Goal: Transaction & Acquisition: Subscribe to service/newsletter

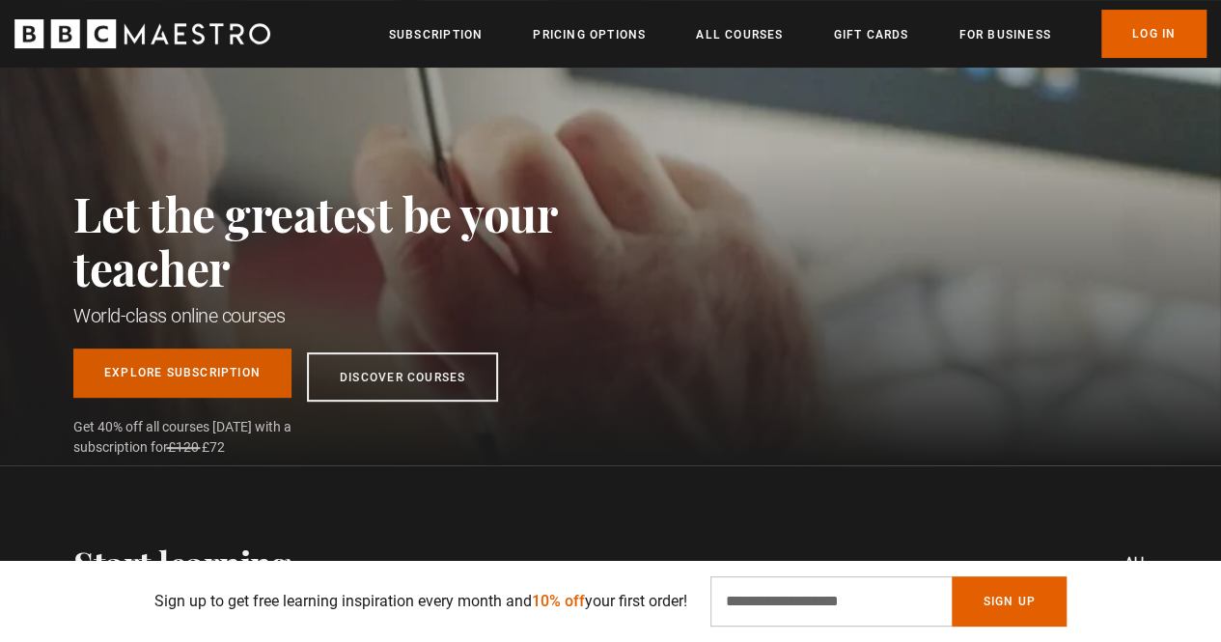
scroll to position [0, 245]
click at [217, 373] on link "Explore Subscription" at bounding box center [182, 373] width 218 height 49
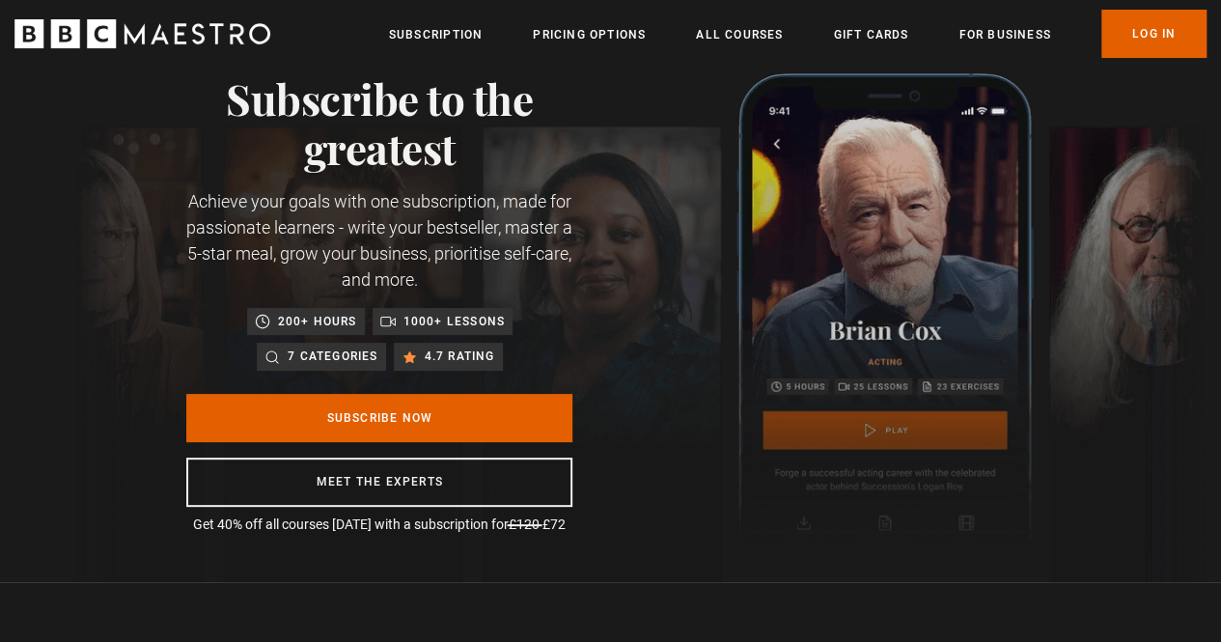
scroll to position [0, 245]
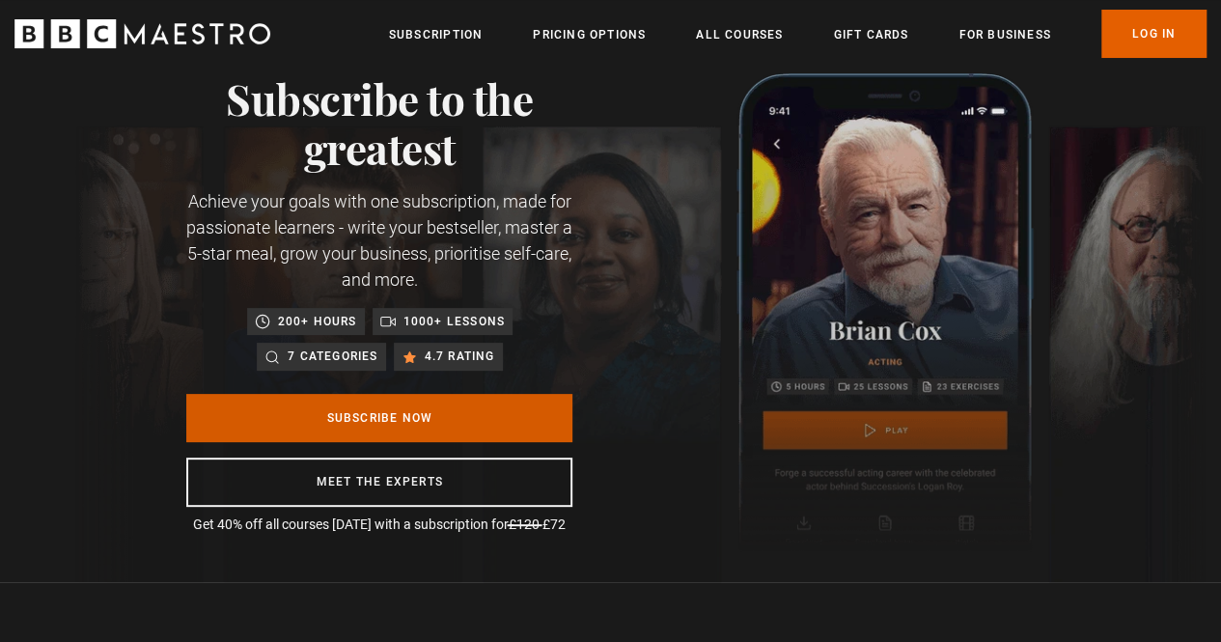
click at [469, 424] on link "Subscribe Now" at bounding box center [379, 418] width 386 height 48
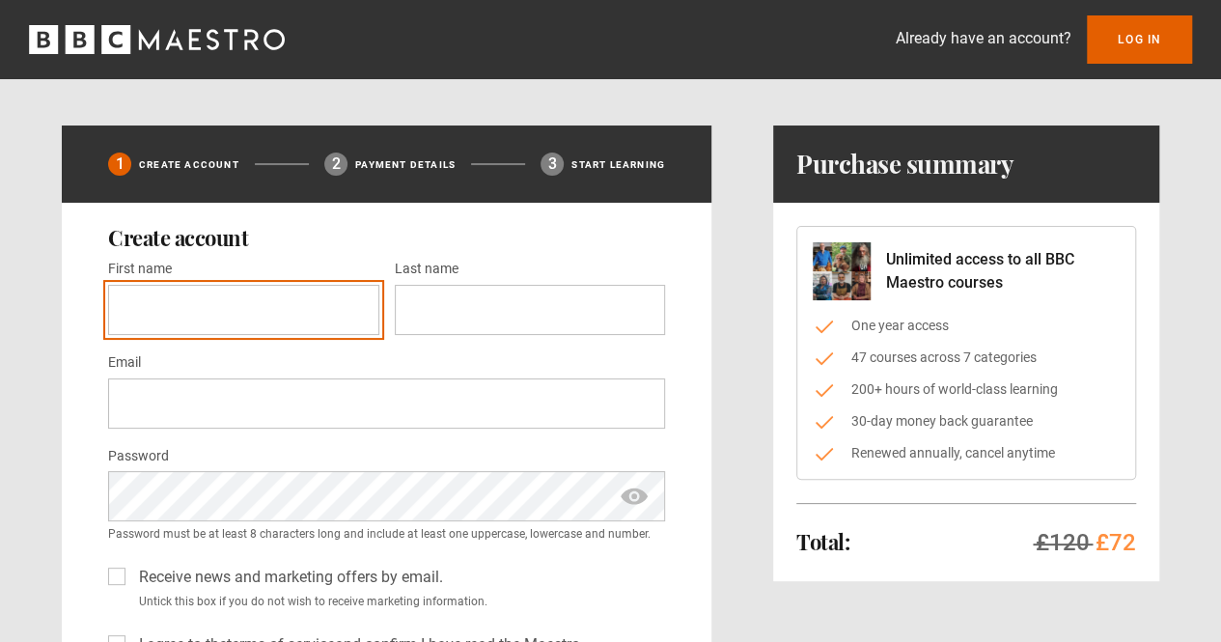
click at [301, 314] on input "First name *" at bounding box center [243, 310] width 271 height 50
type input "*****"
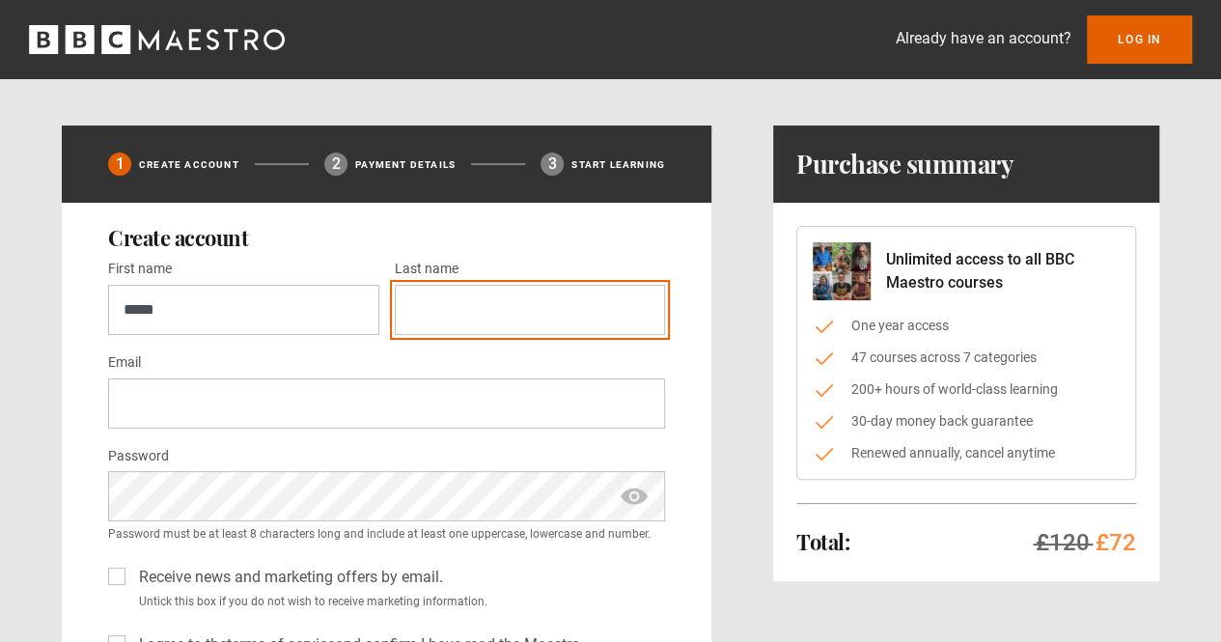
click at [473, 315] on input "Last name *" at bounding box center [530, 310] width 271 height 50
type input "**********"
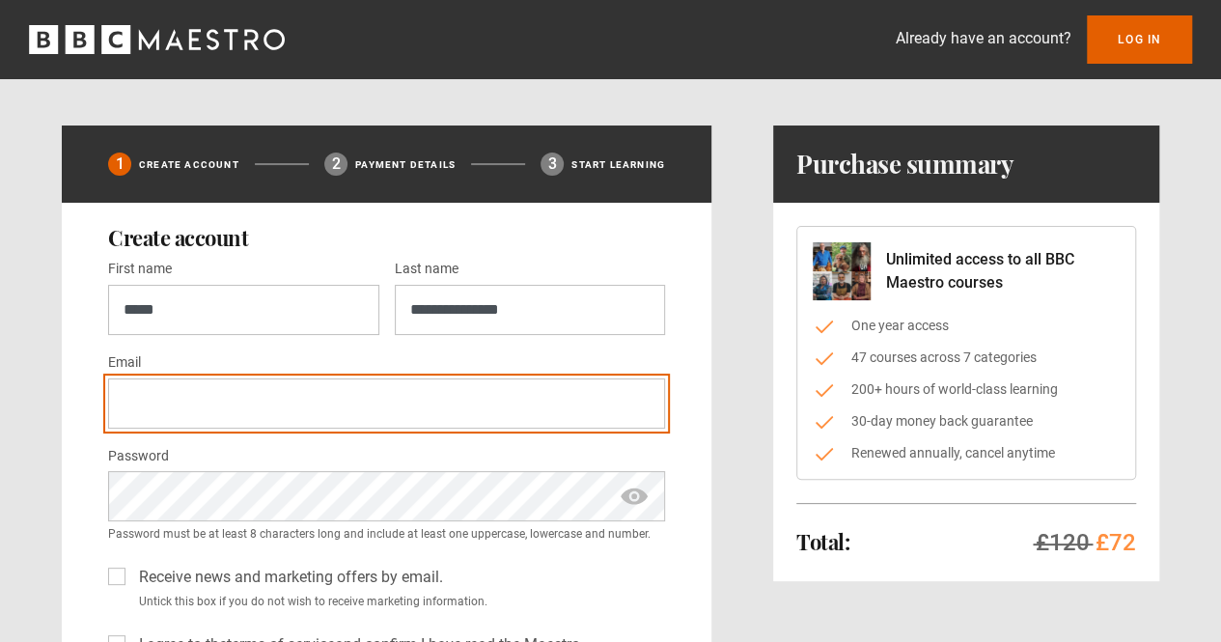
click at [372, 397] on input "Email *" at bounding box center [386, 404] width 557 height 50
type input "**********"
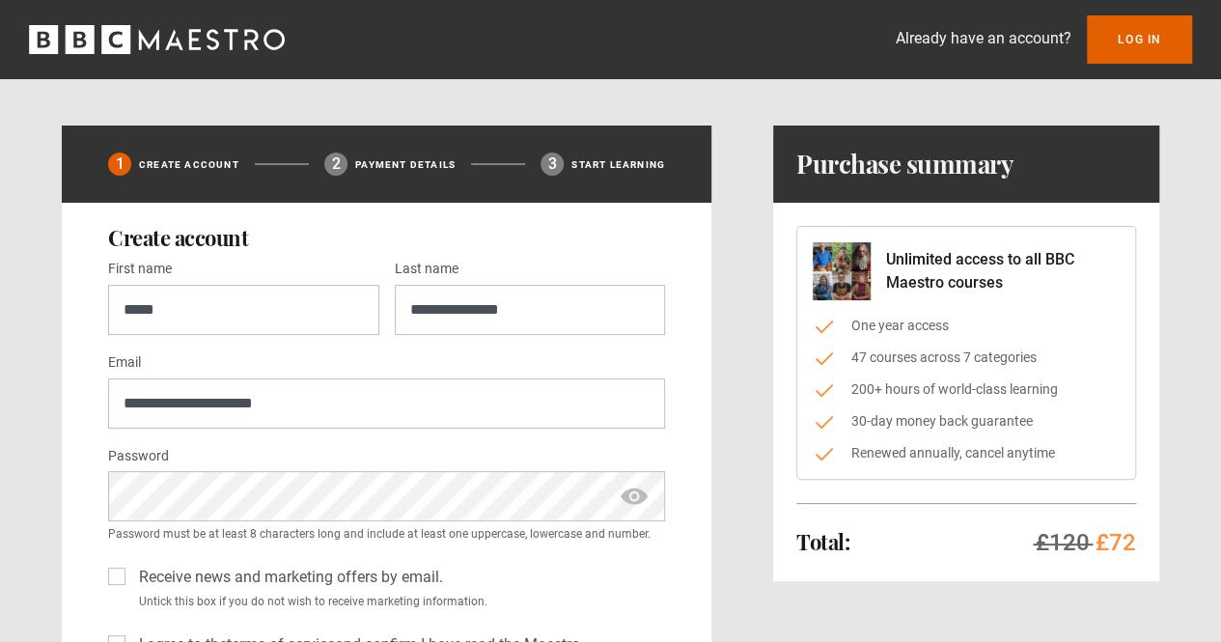
click at [643, 497] on span "show password" at bounding box center [634, 495] width 31 height 49
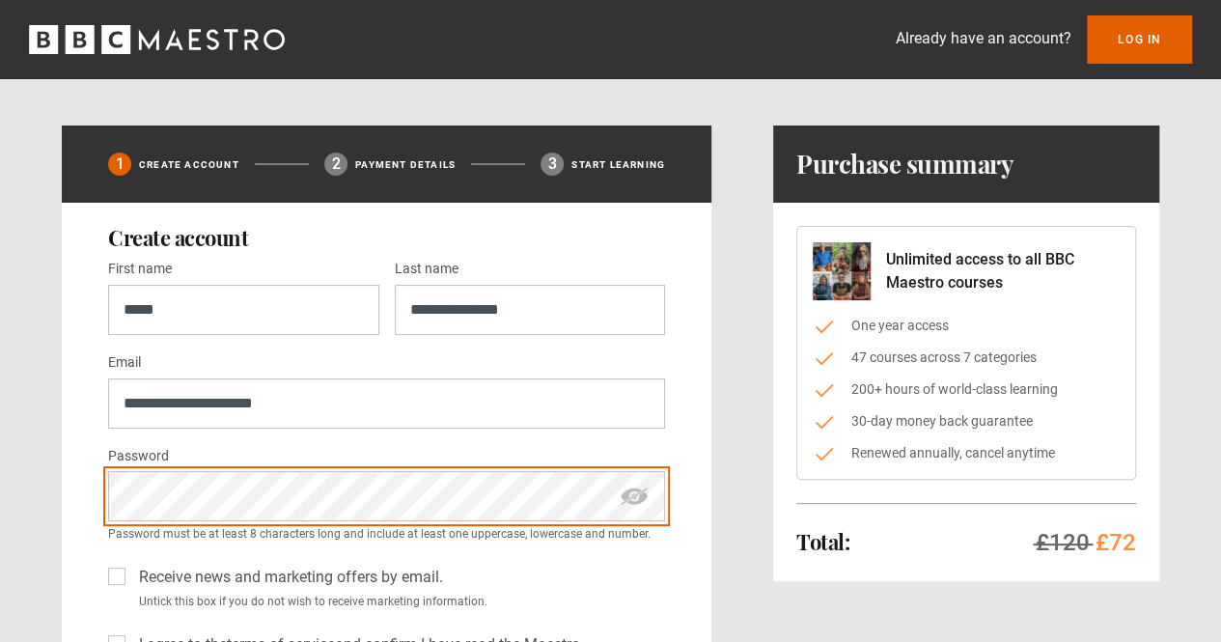
click at [68, 491] on div "**********" at bounding box center [387, 489] width 650 height 572
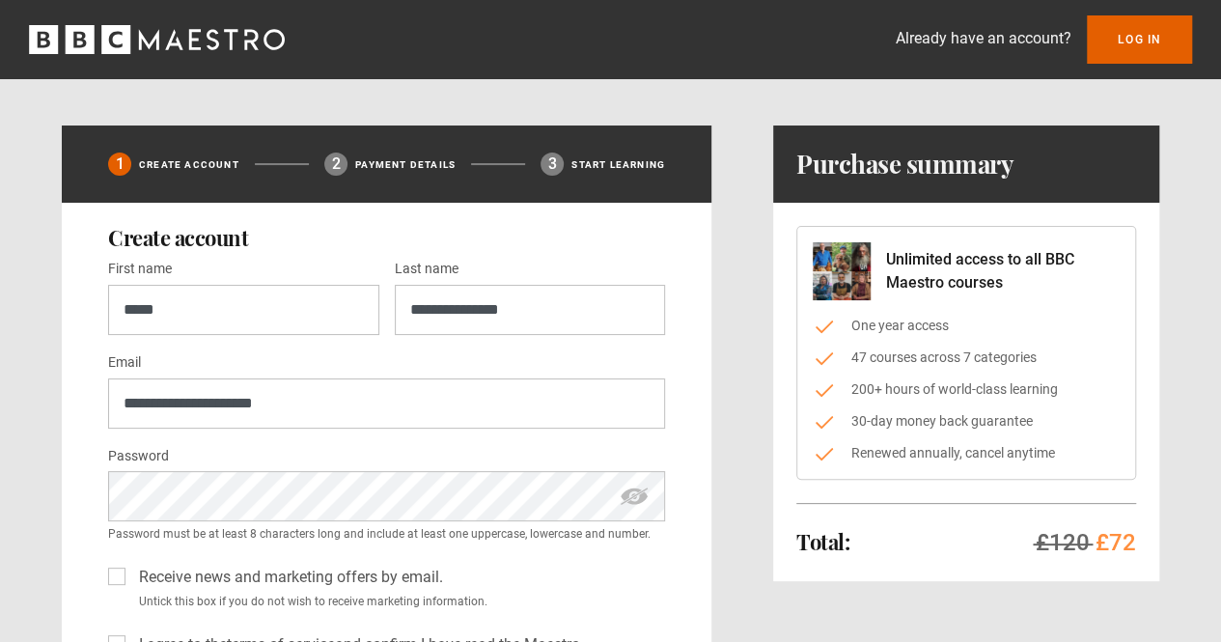
click at [69, 501] on div "**********" at bounding box center [387, 489] width 650 height 572
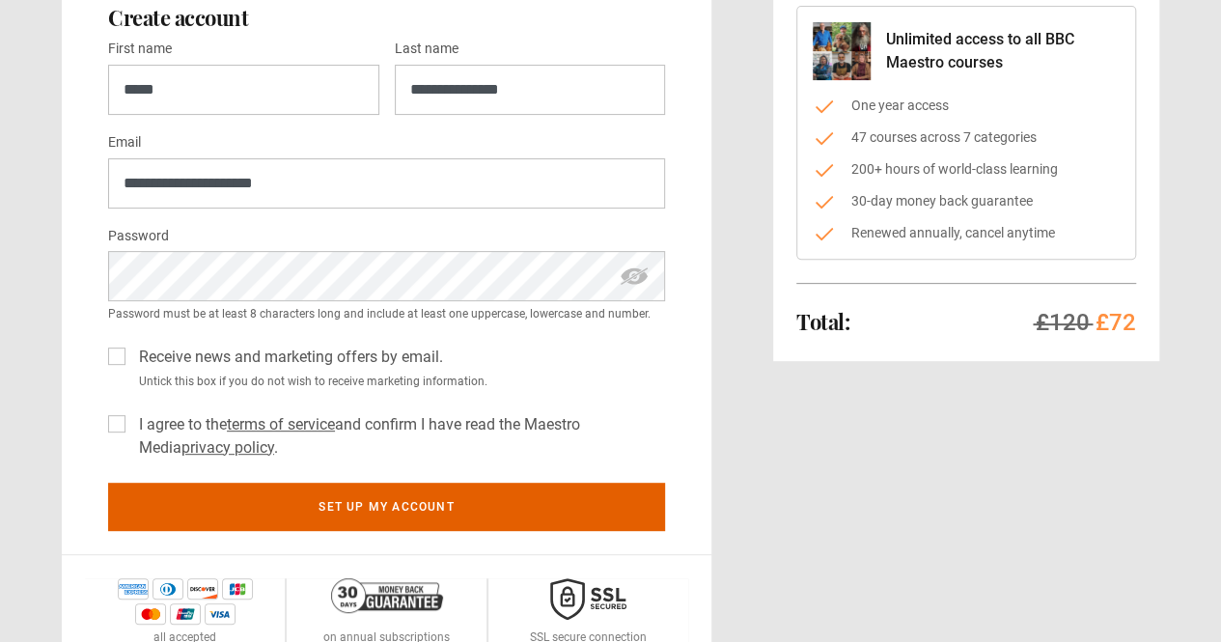
scroll to position [279, 0]
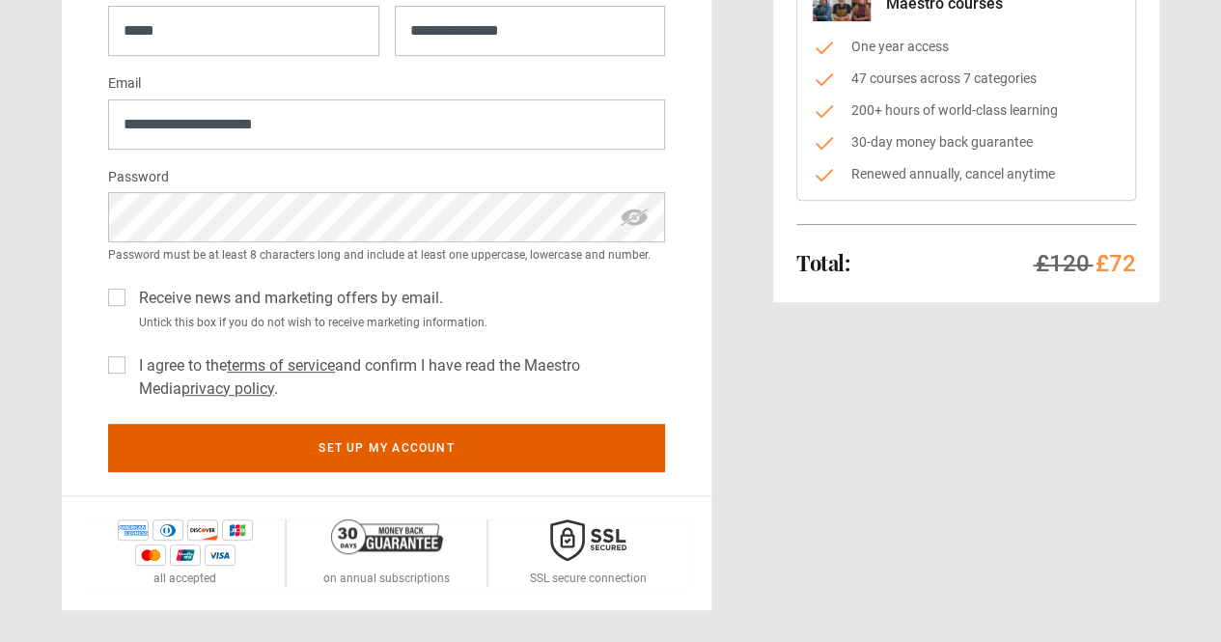
click at [131, 298] on label "Receive news and marketing offers by email." at bounding box center [287, 298] width 312 height 23
click at [131, 365] on label "I agree to the terms of service and confirm I have read the Maestro Media priva…" at bounding box center [398, 377] width 534 height 46
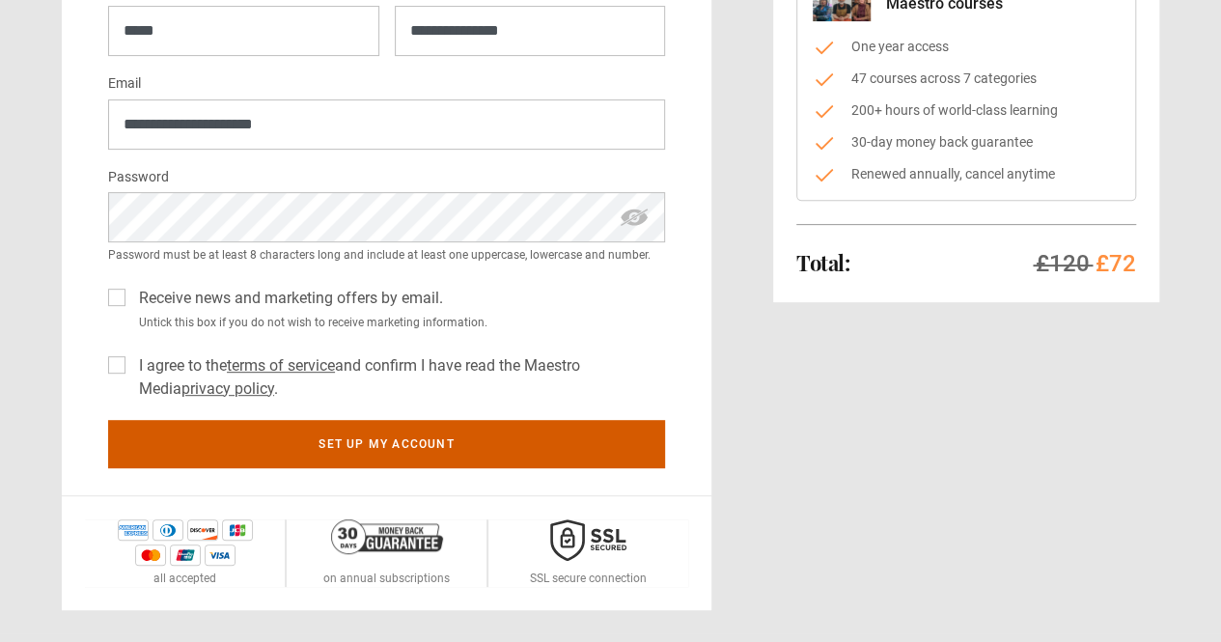
click at [350, 445] on button "Set up my account" at bounding box center [386, 444] width 557 height 48
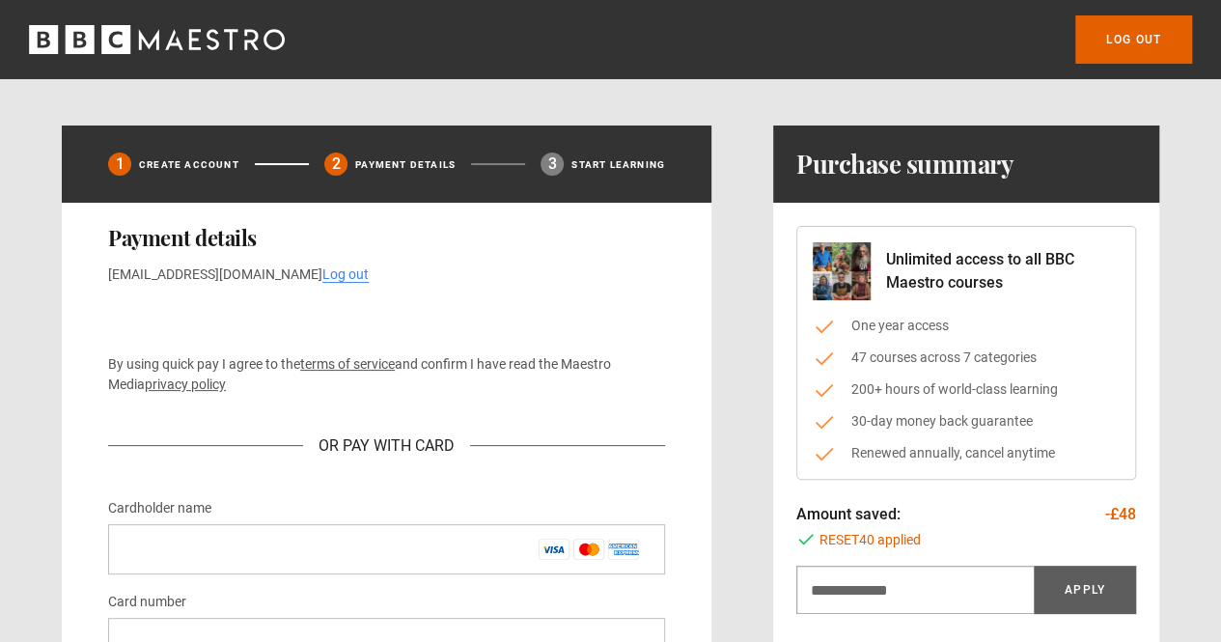
click at [1178, 275] on div "1 Create Account 2 Payment details 3 Start learning Payment details india01rae@…" at bounding box center [610, 592] width 1221 height 933
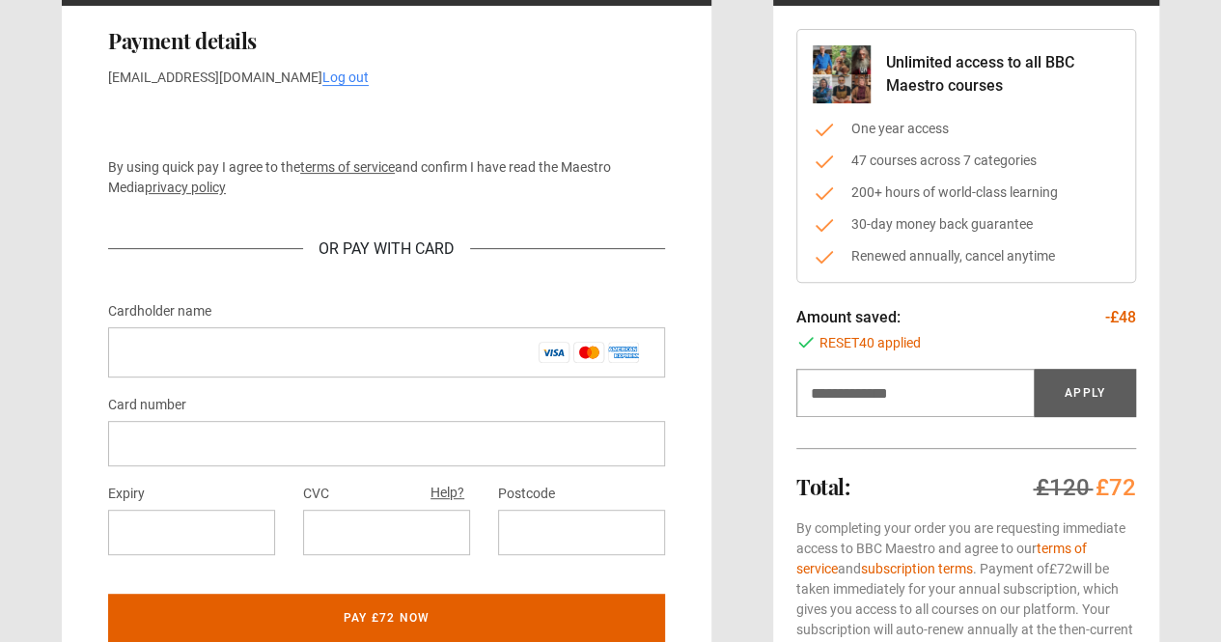
scroll to position [198, 0]
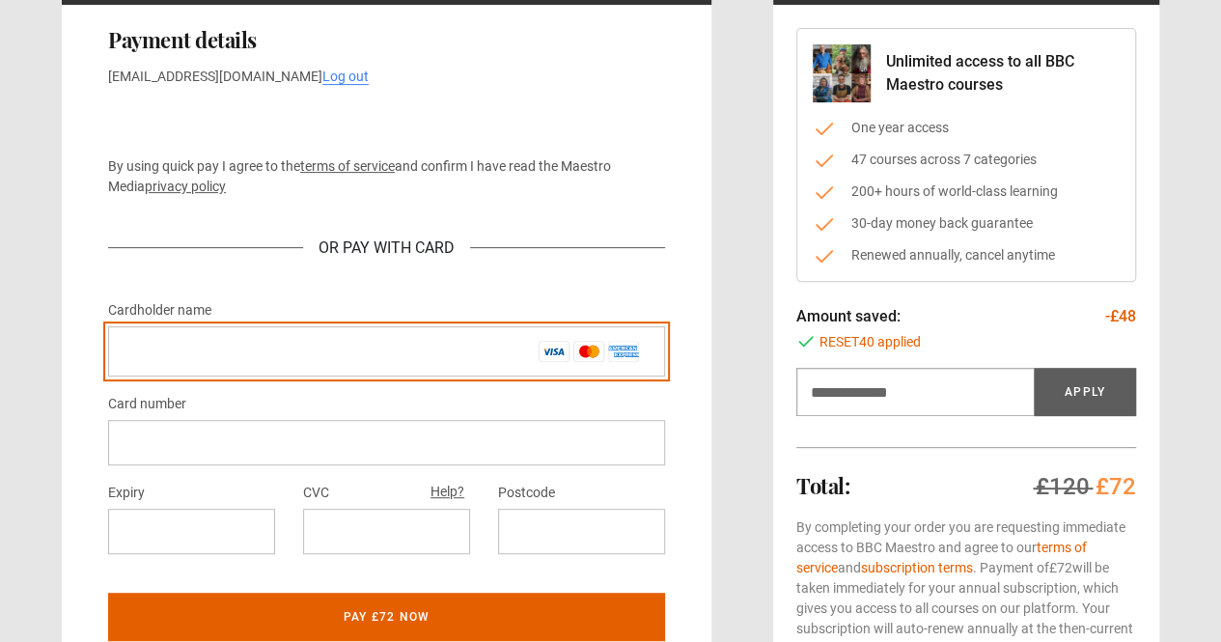
click at [273, 348] on input "Cardholder name *" at bounding box center [386, 351] width 557 height 50
type input "**********"
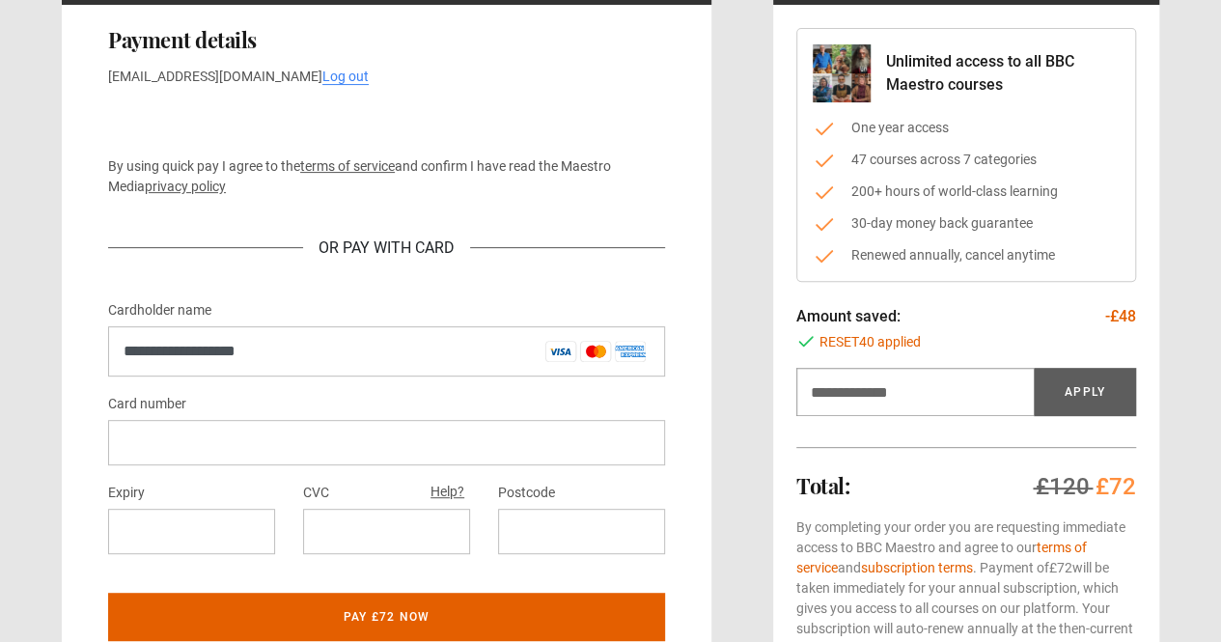
click at [197, 420] on div at bounding box center [386, 442] width 557 height 45
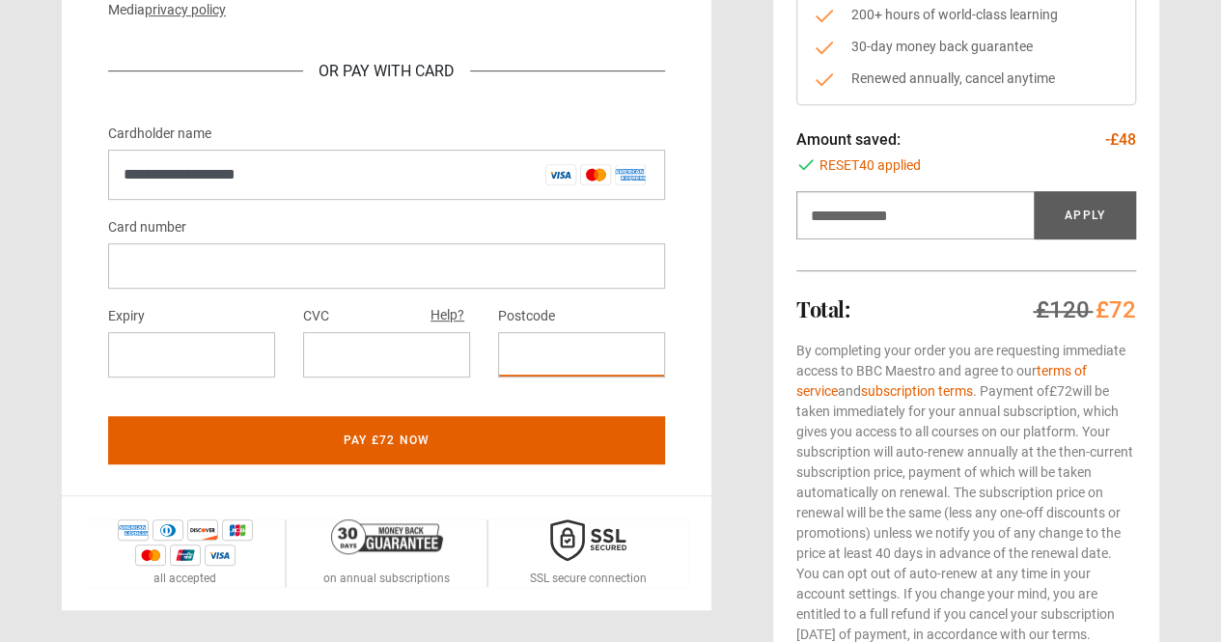
scroll to position [383, 0]
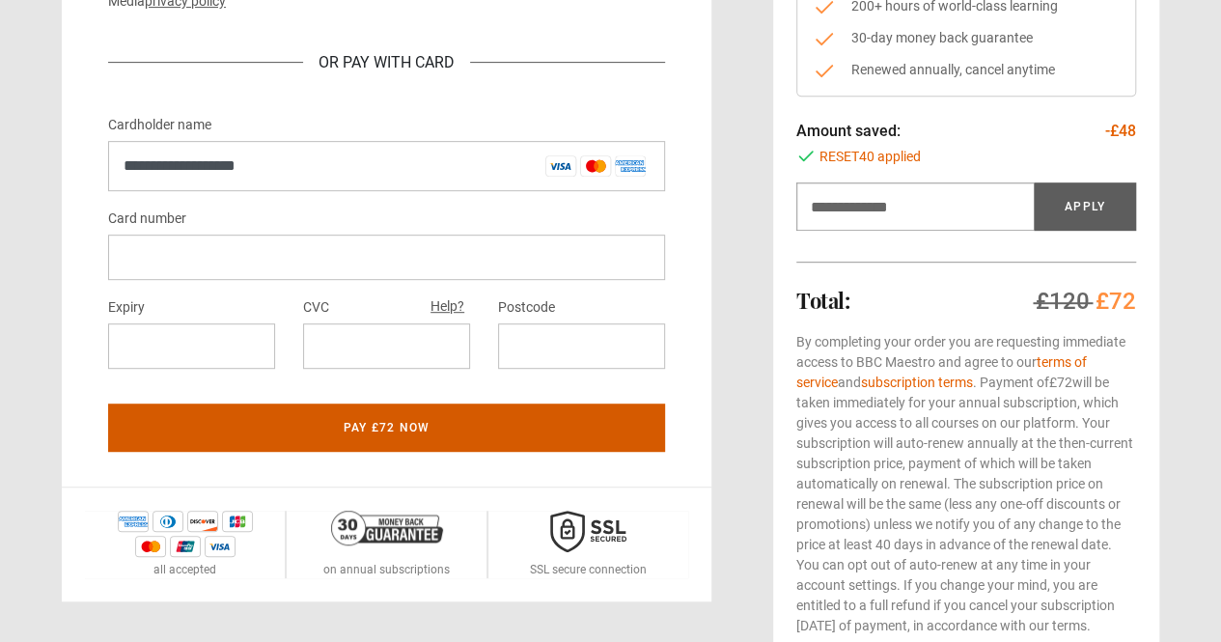
click at [426, 428] on button "Pay £72 now" at bounding box center [386, 428] width 557 height 48
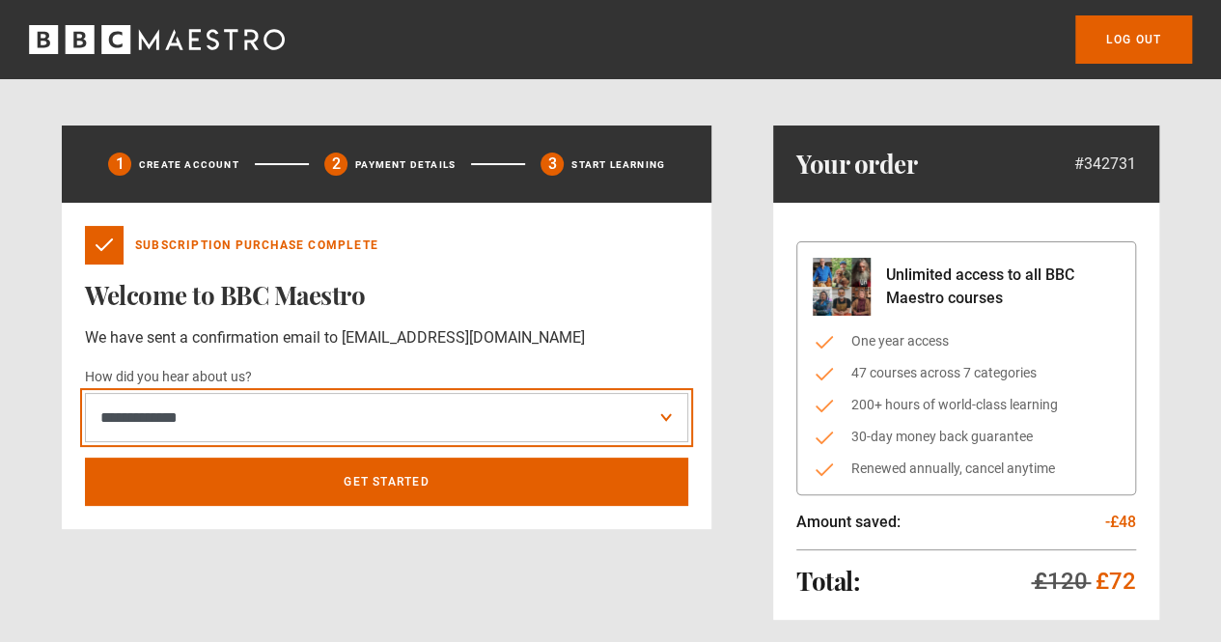
click at [606, 426] on select "**********" at bounding box center [387, 417] width 604 height 49
select select "******"
click at [85, 393] on select "**********" at bounding box center [387, 417] width 604 height 49
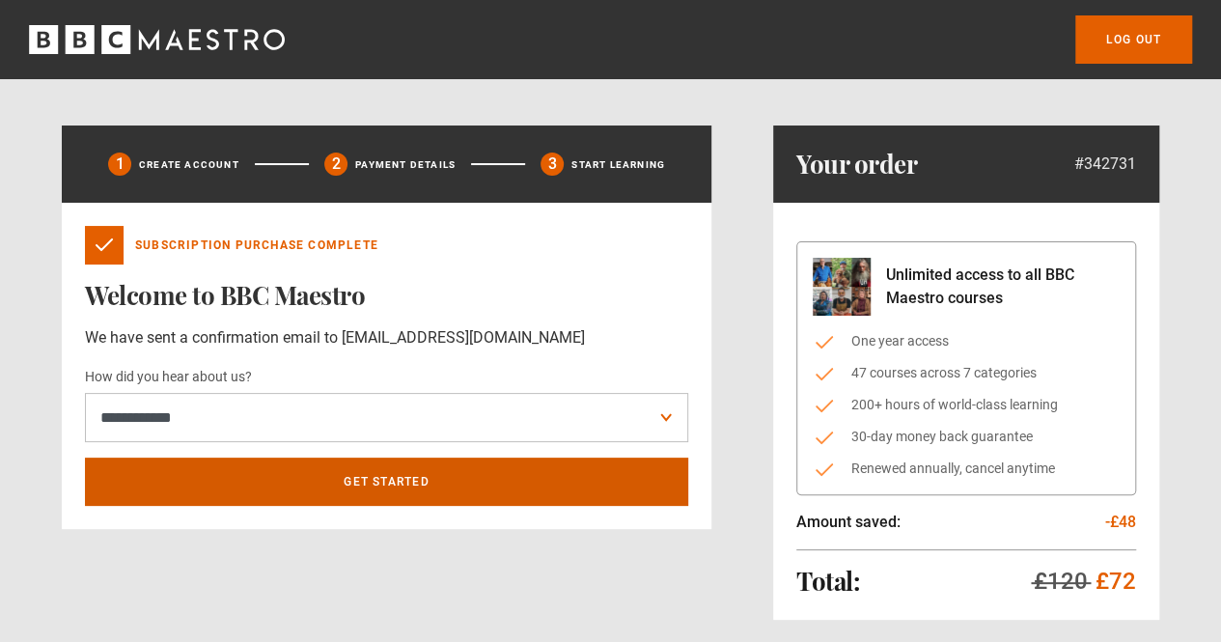
click at [489, 460] on link "Get Started" at bounding box center [387, 482] width 604 height 48
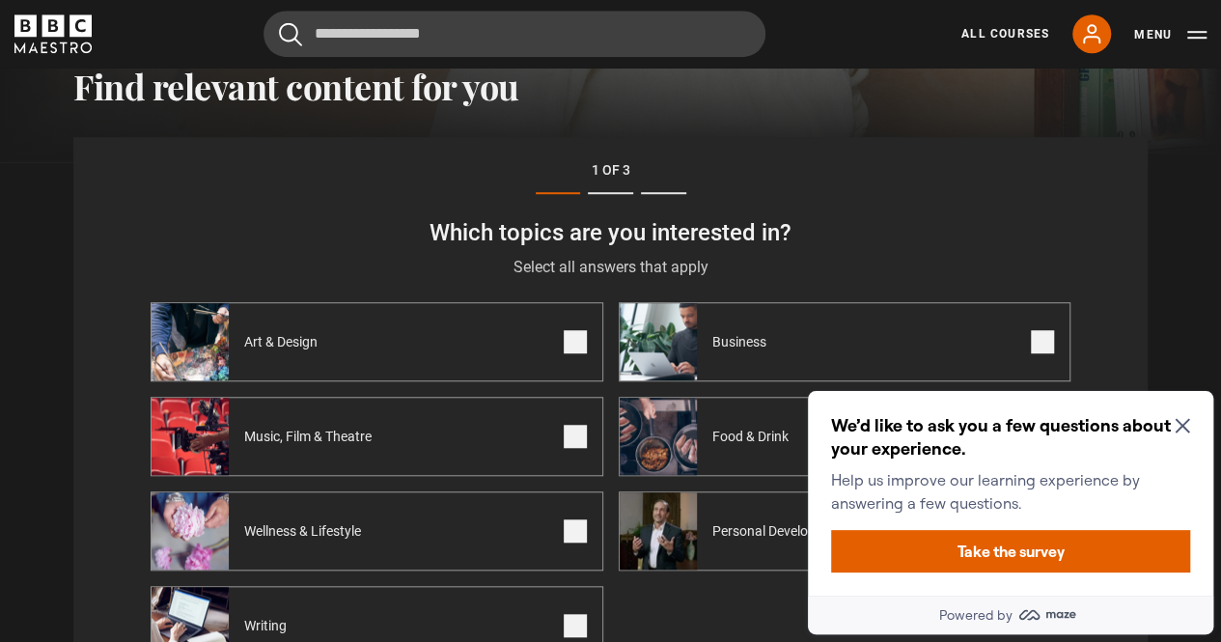
click at [1183, 421] on icon "Close Maze Prompt" at bounding box center [1182, 425] width 15 height 15
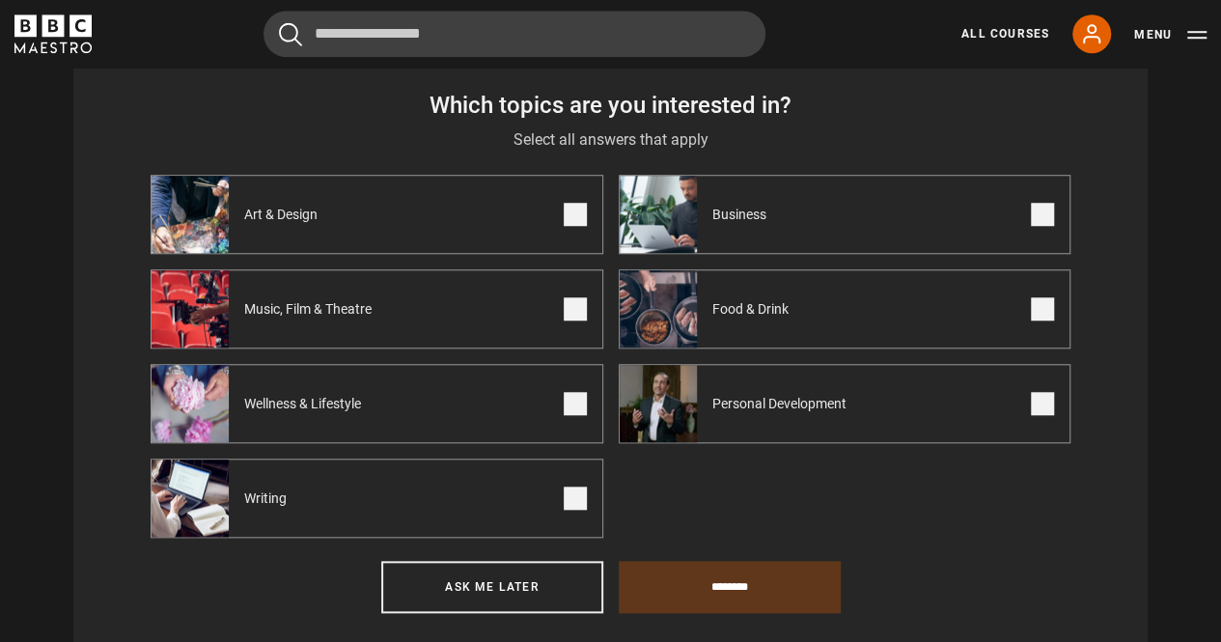
scroll to position [721, 0]
click at [581, 505] on span at bounding box center [575, 497] width 23 height 23
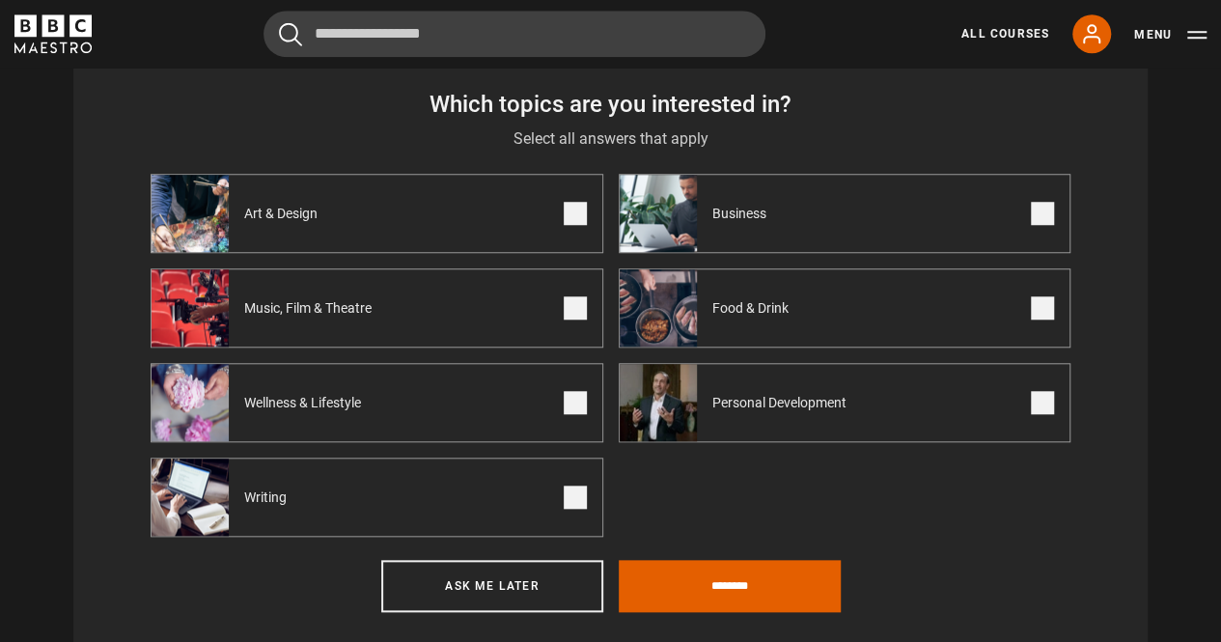
click at [1051, 303] on span at bounding box center [1042, 307] width 23 height 23
click at [1050, 206] on label "Business" at bounding box center [845, 213] width 453 height 79
click at [582, 224] on span at bounding box center [575, 213] width 23 height 23
click at [587, 314] on label "Music, Film & Theatre" at bounding box center [377, 307] width 453 height 79
click at [701, 564] on form "Which topics are you interested in? Select all answers that apply Select the to…" at bounding box center [611, 350] width 920 height 523
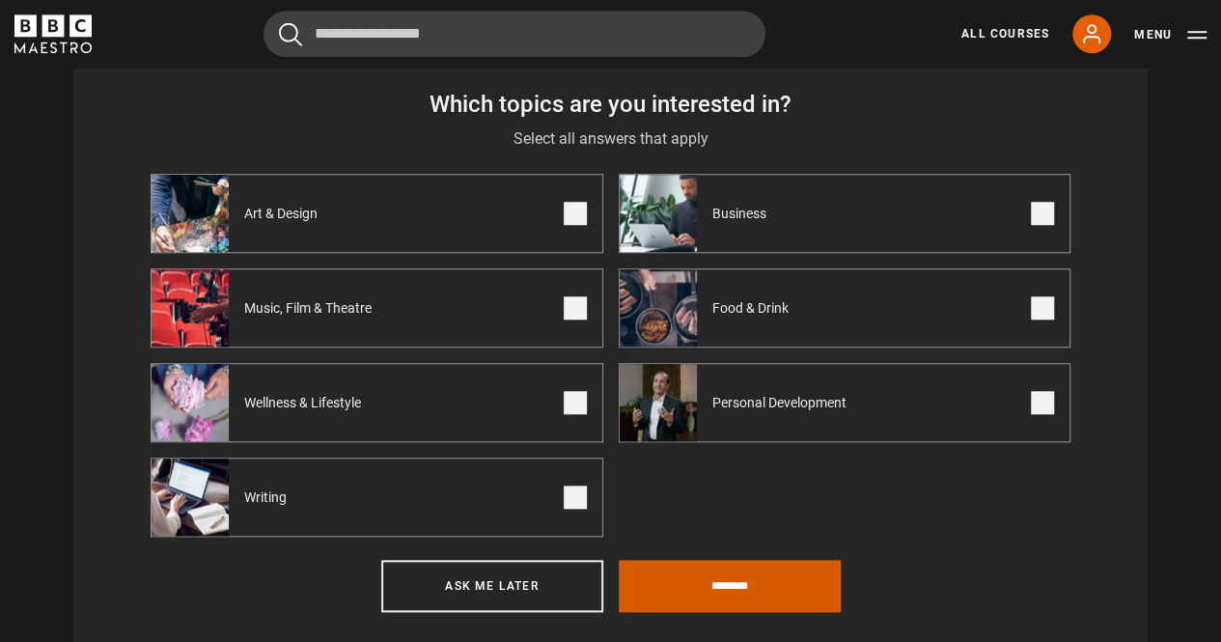
click at [699, 594] on input "********" at bounding box center [730, 586] width 222 height 52
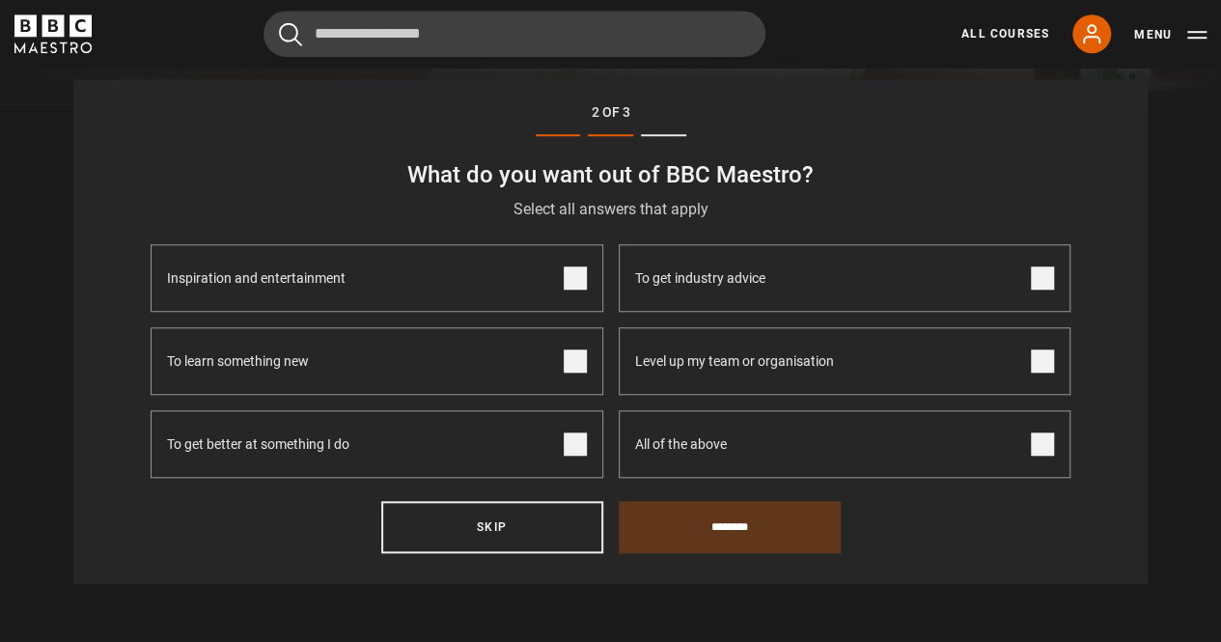
scroll to position [655, 0]
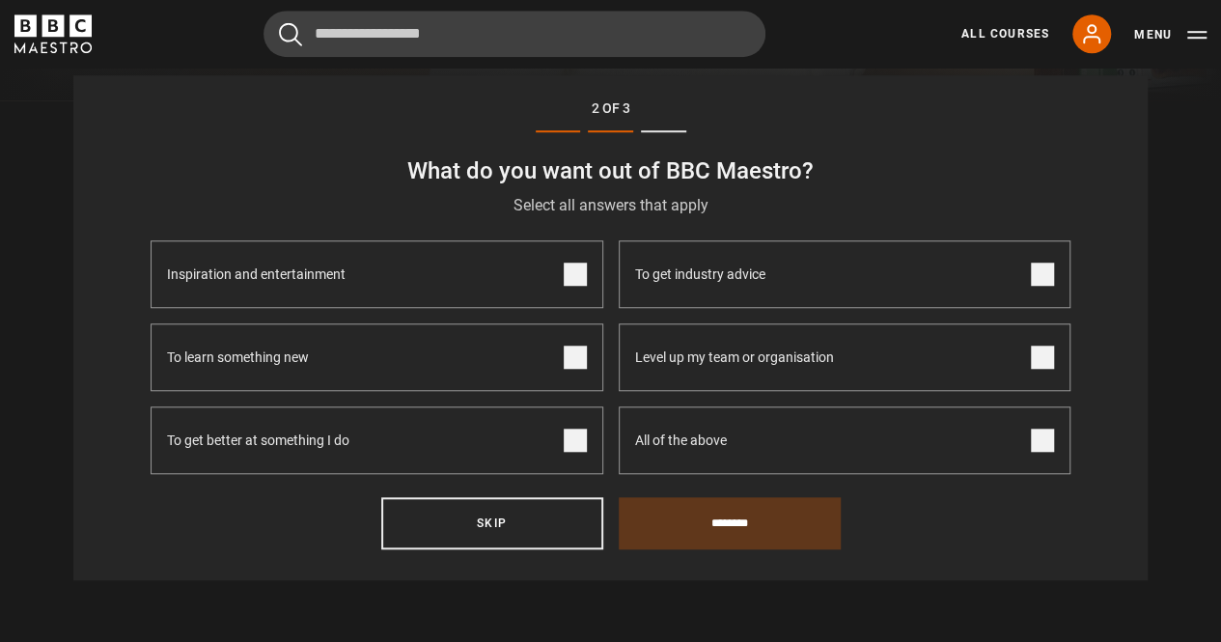
click at [584, 439] on span at bounding box center [575, 440] width 23 height 23
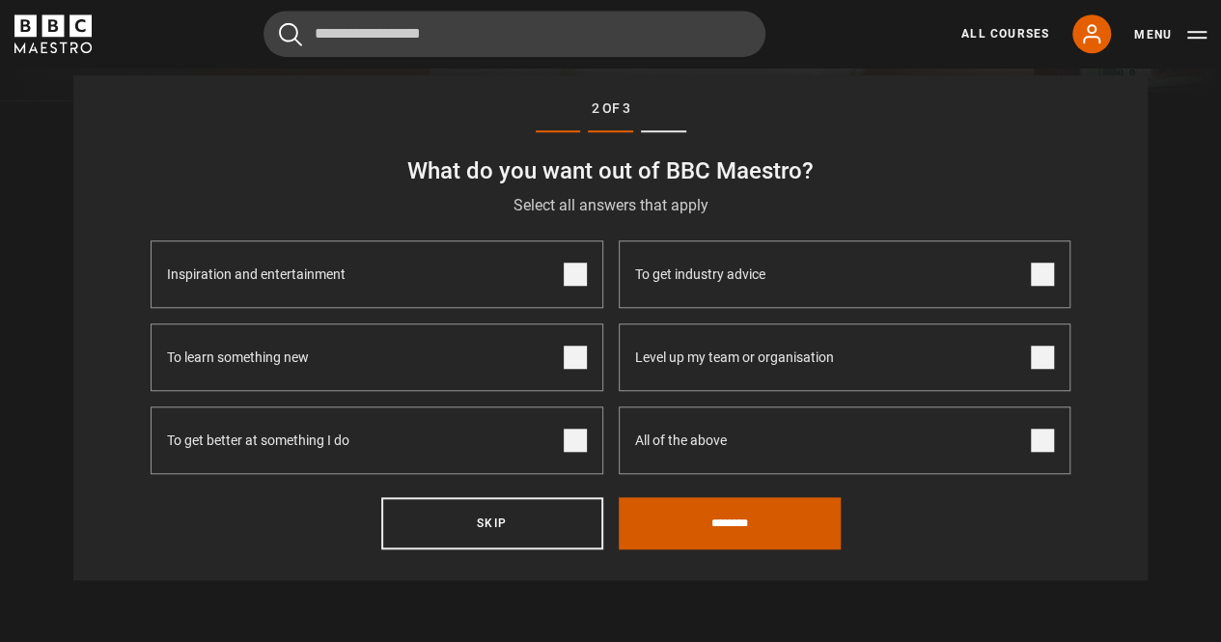
click at [657, 518] on input "********" at bounding box center [730, 523] width 222 height 52
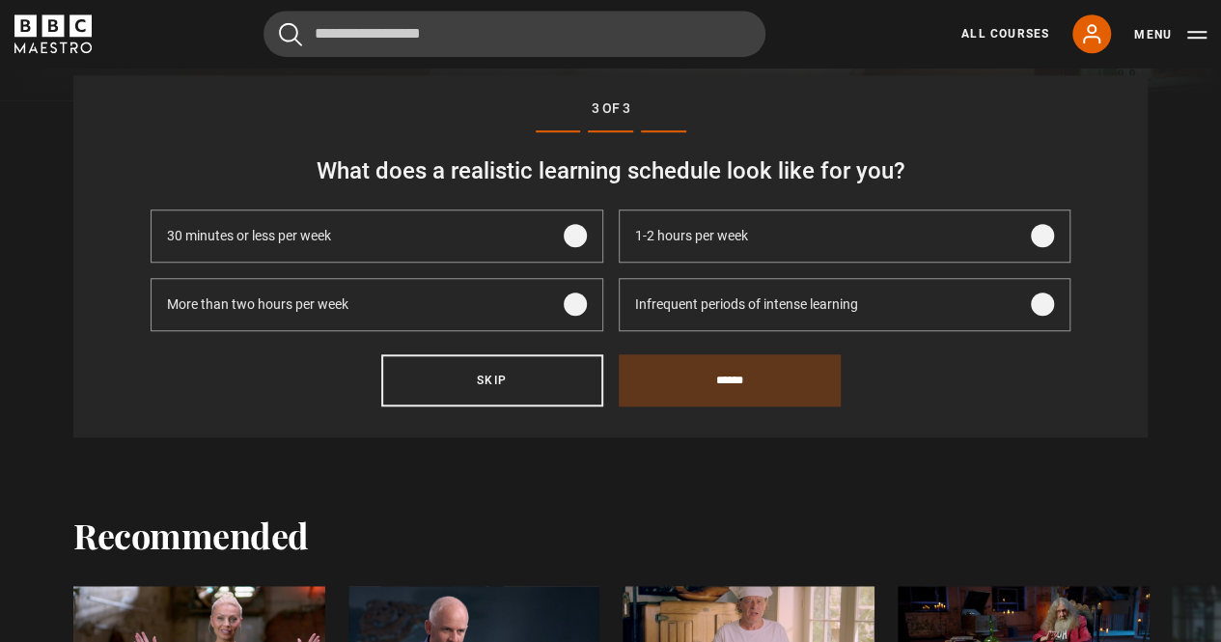
scroll to position [593, 0]
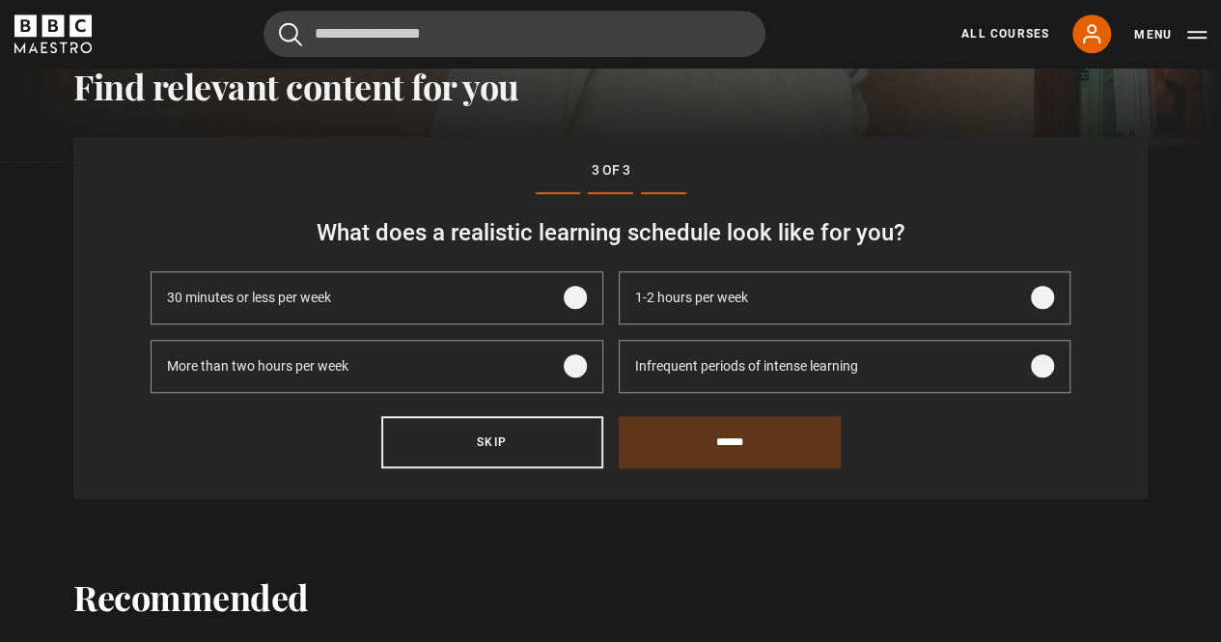
click at [839, 315] on label "1-2 hours per week" at bounding box center [845, 297] width 453 height 53
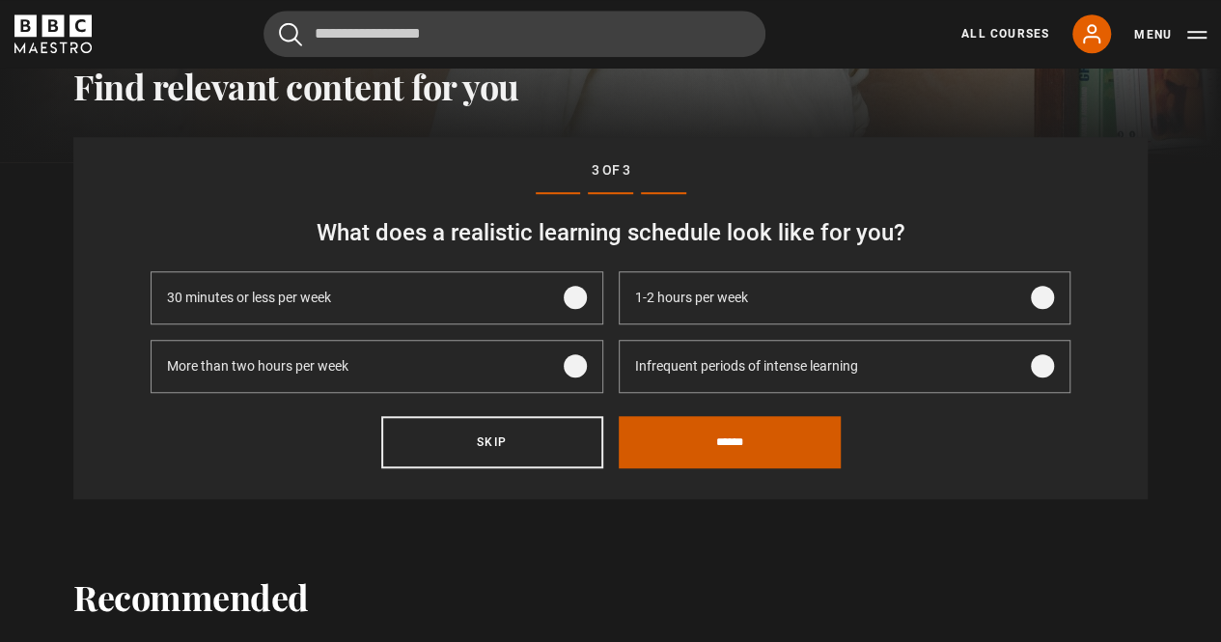
click at [765, 434] on input "******" at bounding box center [730, 442] width 222 height 52
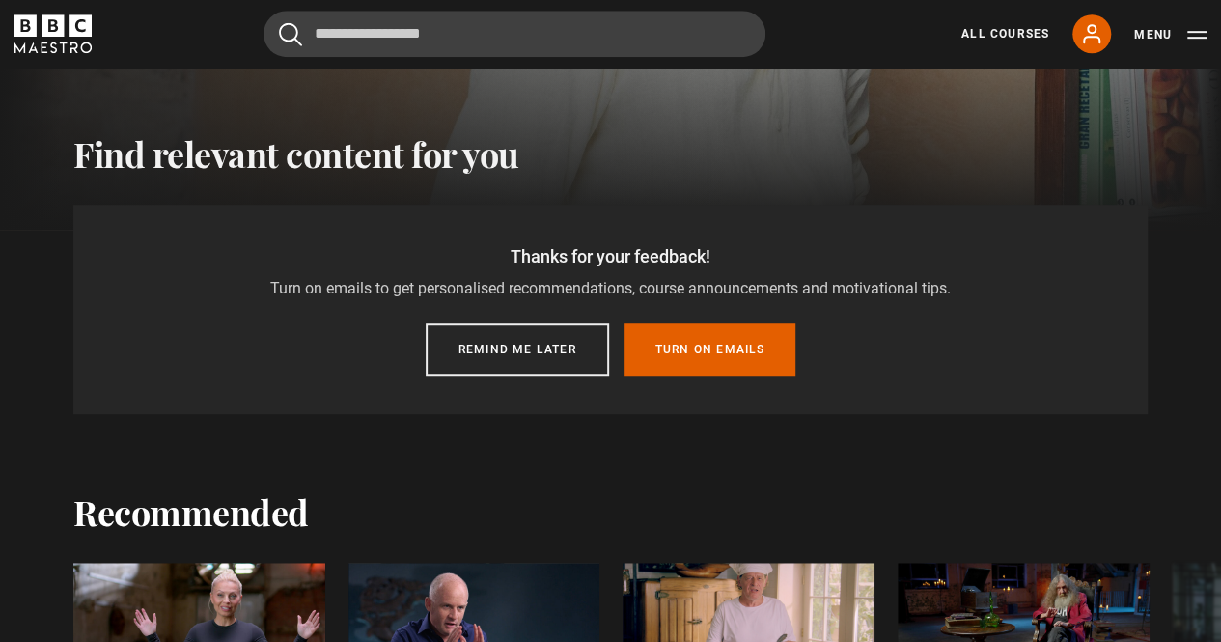
scroll to position [521, 0]
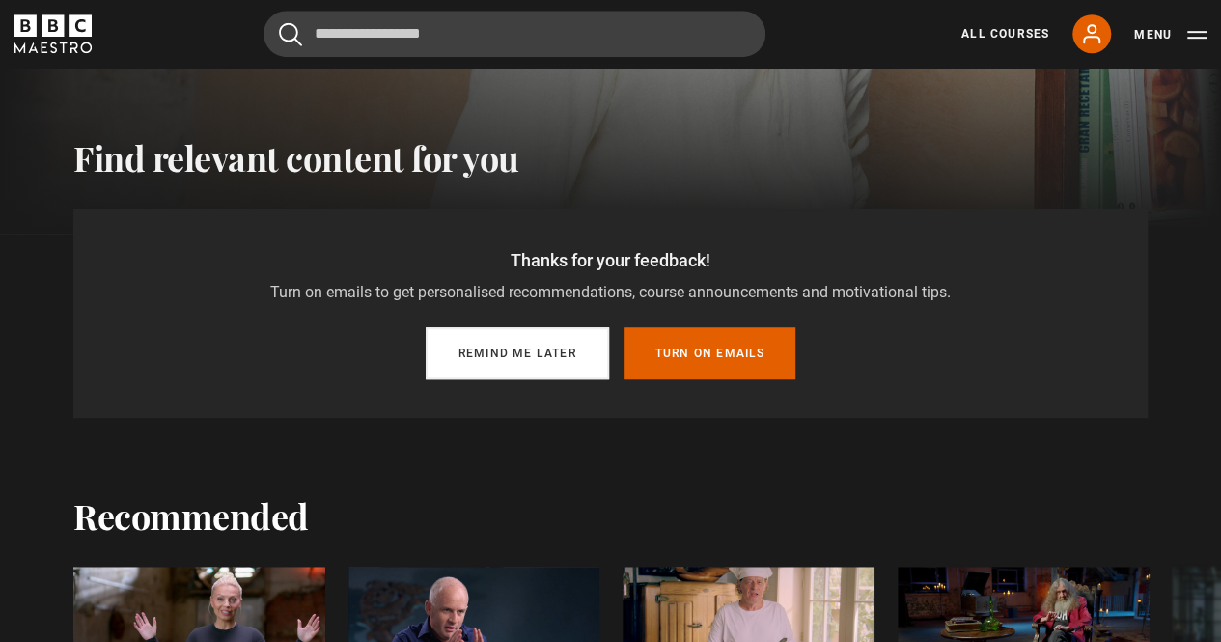
click at [554, 377] on button "Remind me later" at bounding box center [517, 353] width 183 height 52
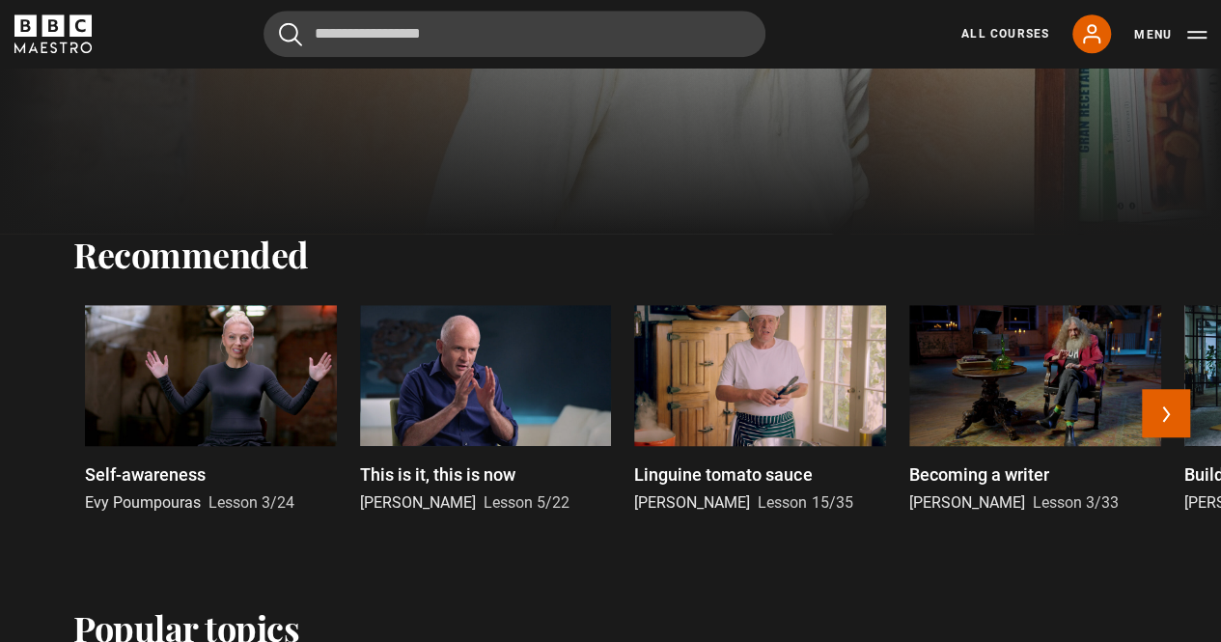
drag, startPoint x: 618, startPoint y: 461, endPoint x: 630, endPoint y: 542, distance: 81.9
click at [630, 539] on div "Self-awareness Evy Poumpouras Lesson 3/24 This is it, this is now Oliver Burkem…" at bounding box center [610, 422] width 1221 height 234
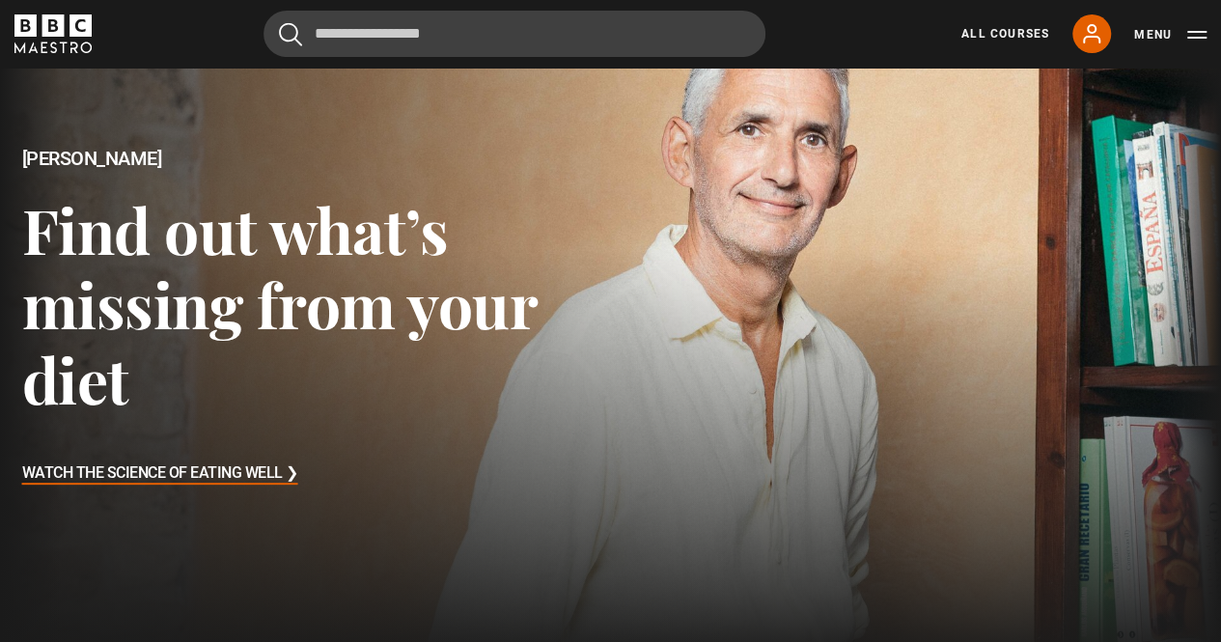
scroll to position [0, 0]
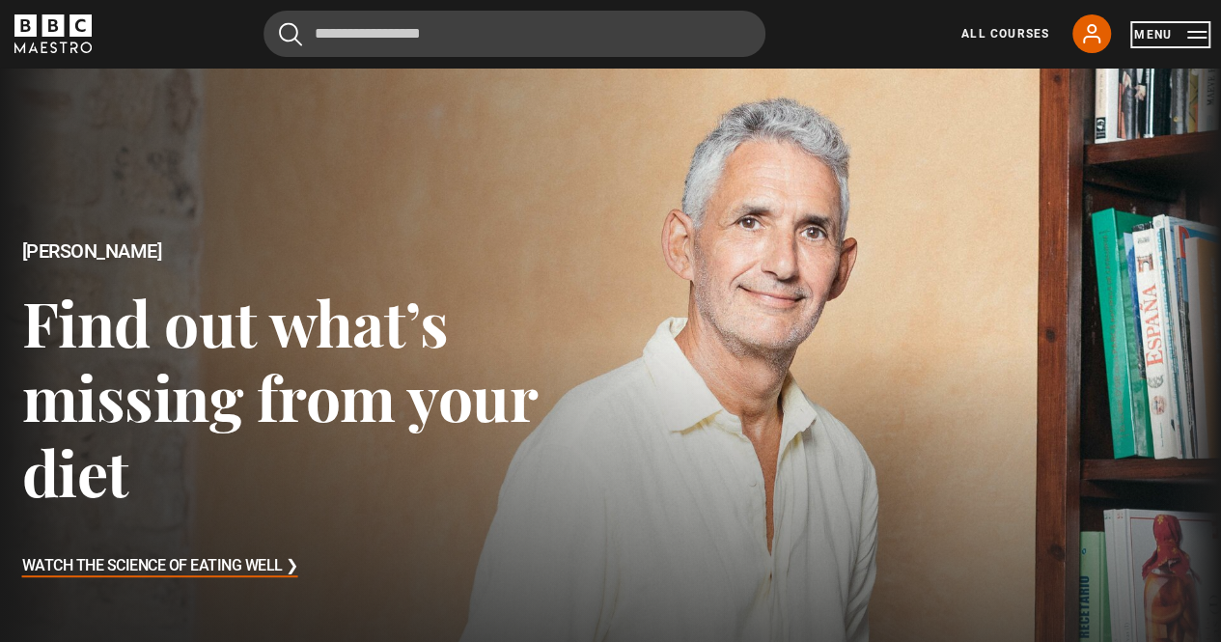
click at [1189, 34] on button "Menu" at bounding box center [1171, 34] width 72 height 19
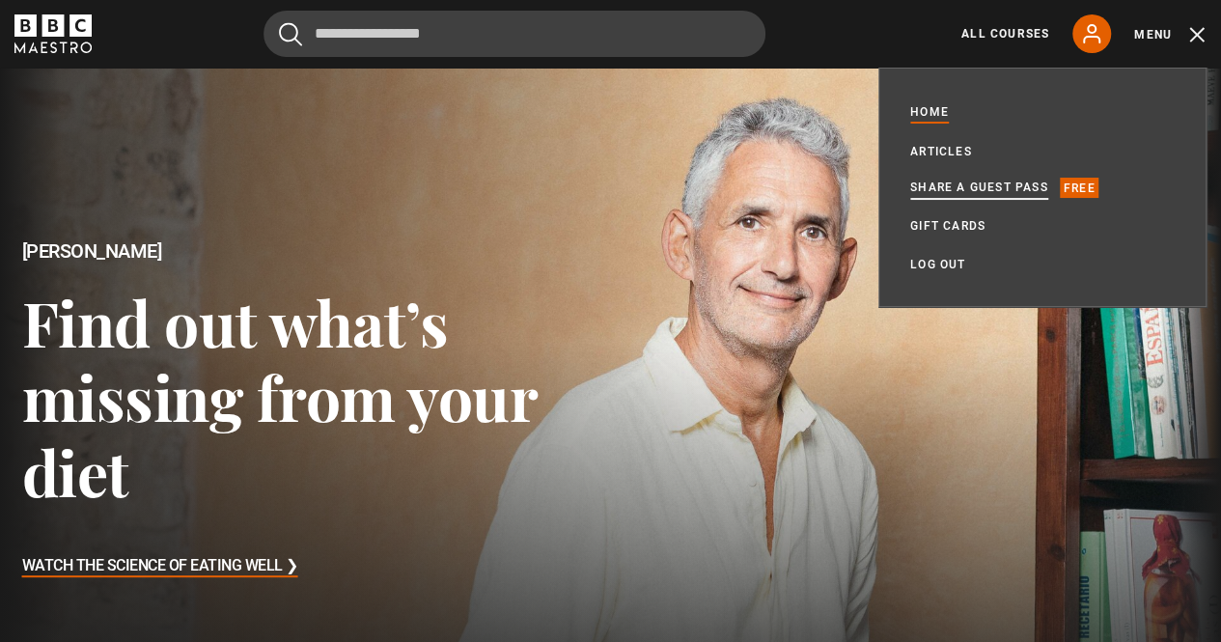
click at [973, 188] on link "Share a guest pass" at bounding box center [980, 187] width 138 height 19
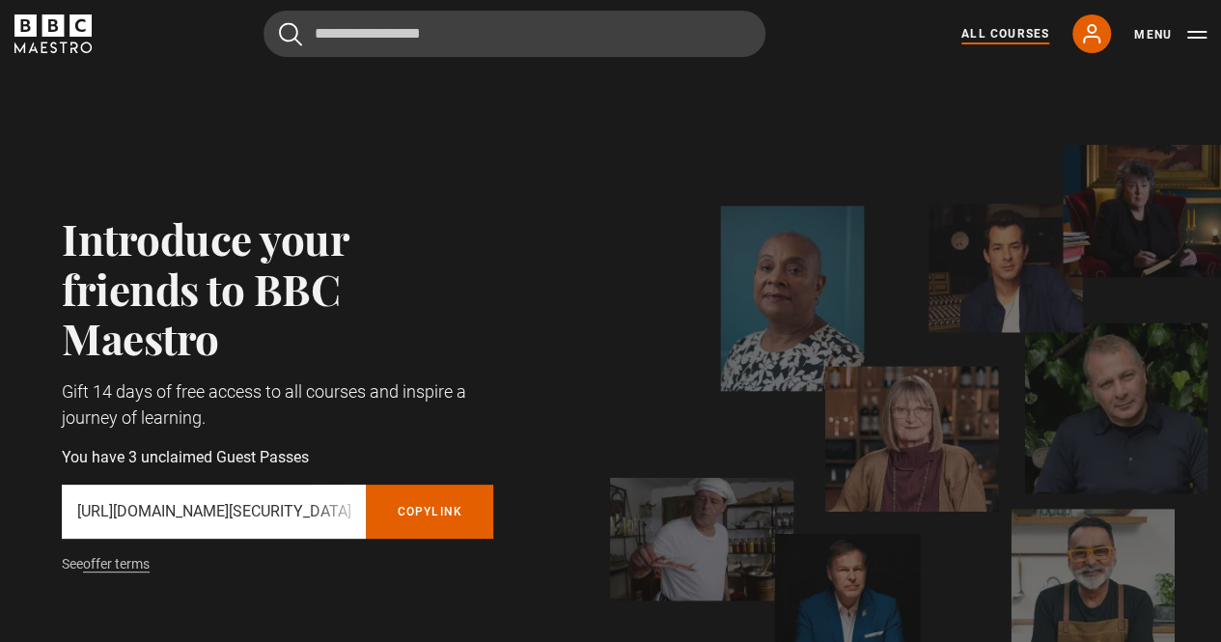
click at [1020, 37] on link "All Courses" at bounding box center [1006, 33] width 88 height 17
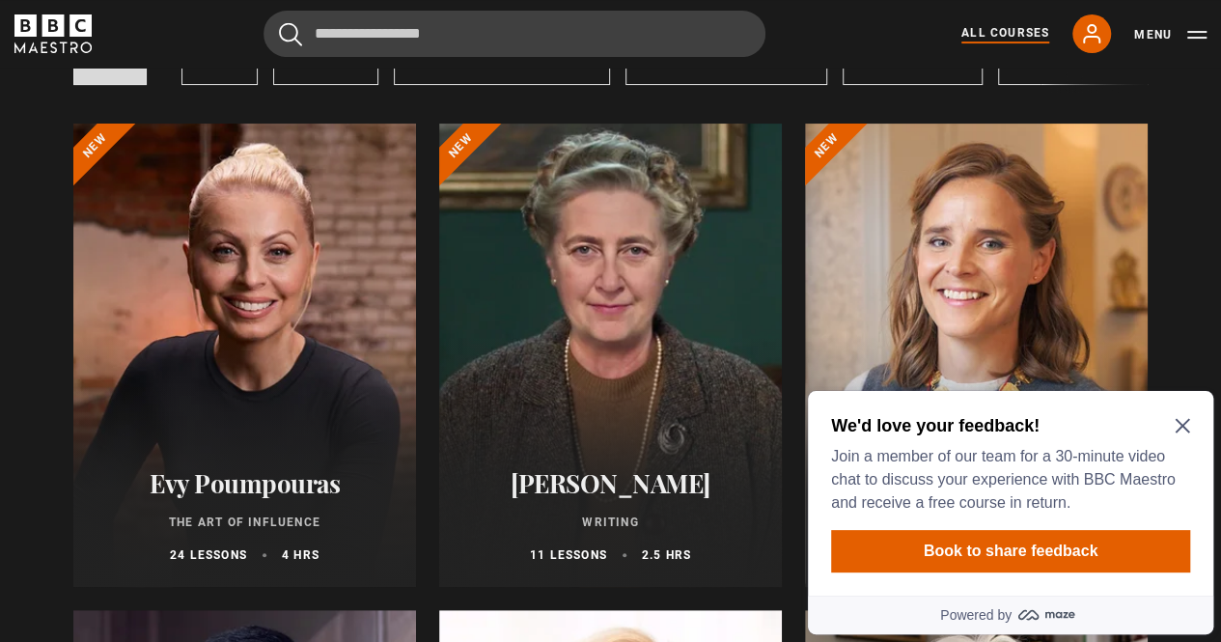
scroll to position [183, 0]
click at [1185, 424] on icon "Close Maze Prompt" at bounding box center [1182, 426] width 14 height 14
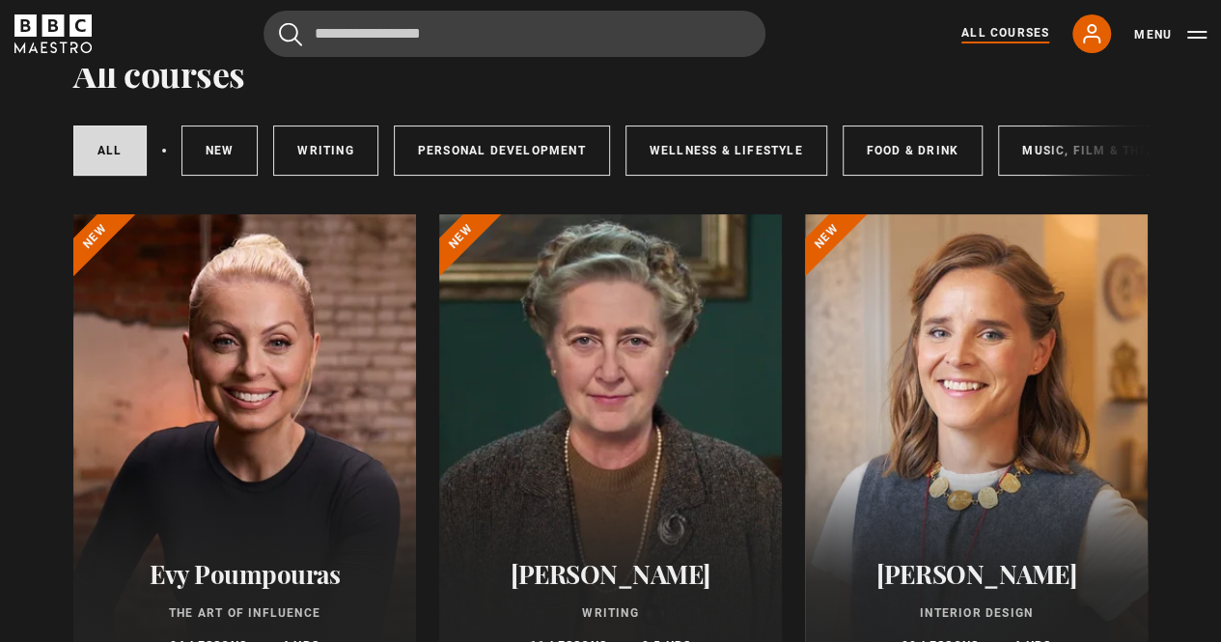
scroll to position [91, 0]
click at [318, 151] on link "Writing" at bounding box center [325, 151] width 104 height 50
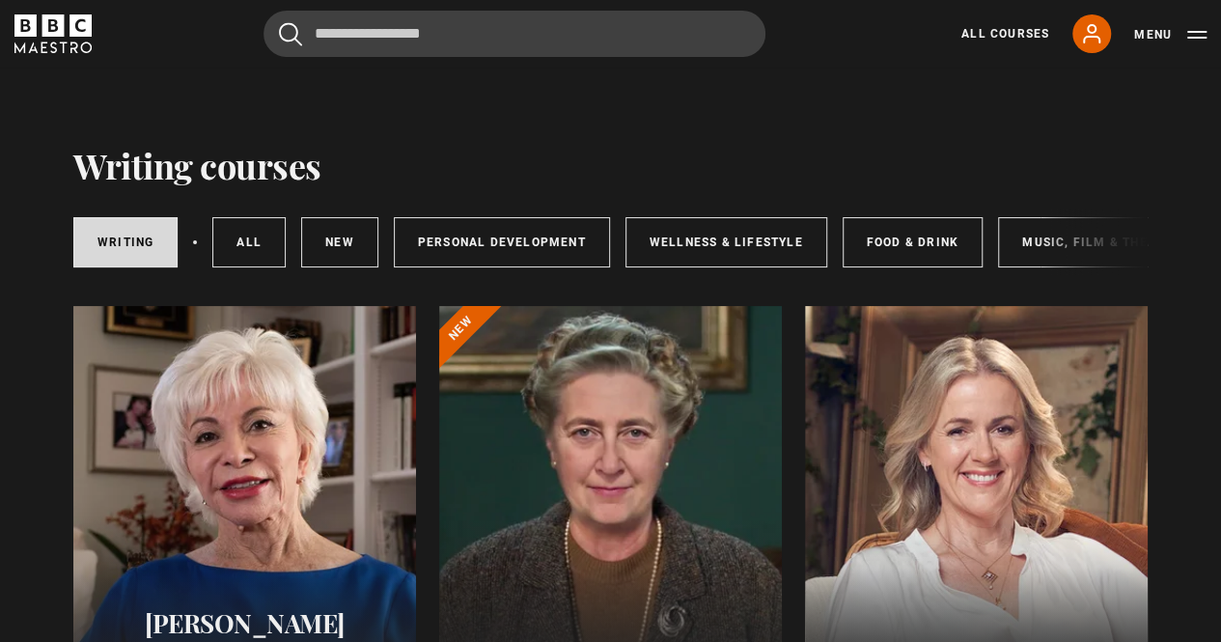
scroll to position [129, 0]
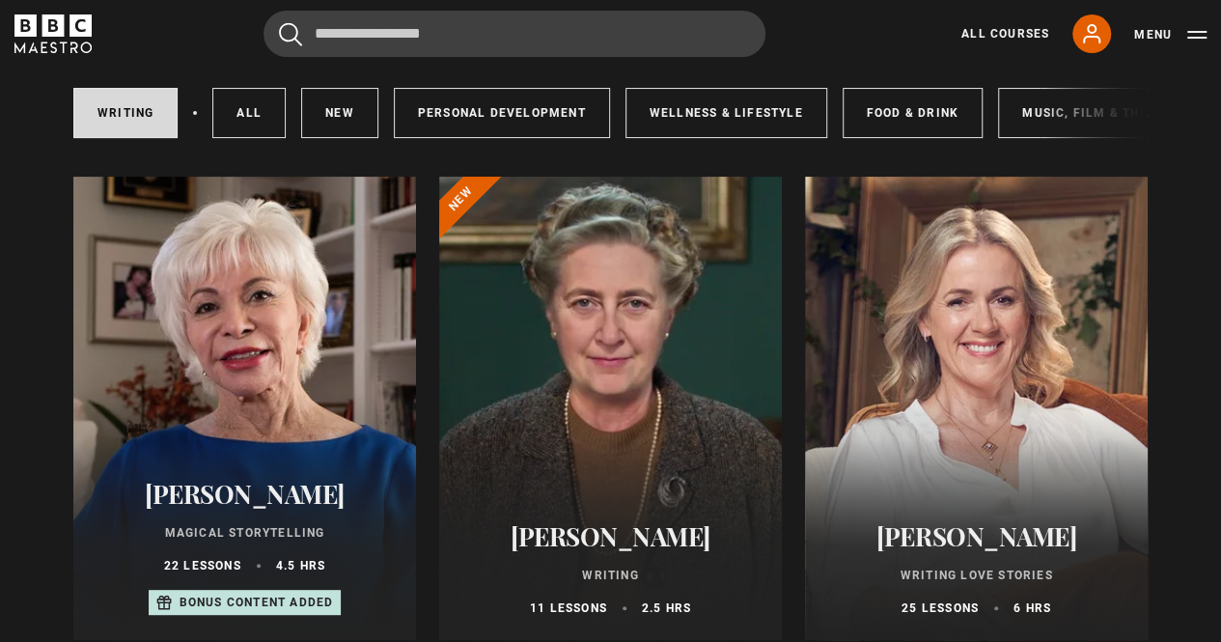
click at [288, 478] on div "Isabel Allende Magical Storytelling 22 lessons 4.5 hrs Bonus content added" at bounding box center [244, 548] width 343 height 184
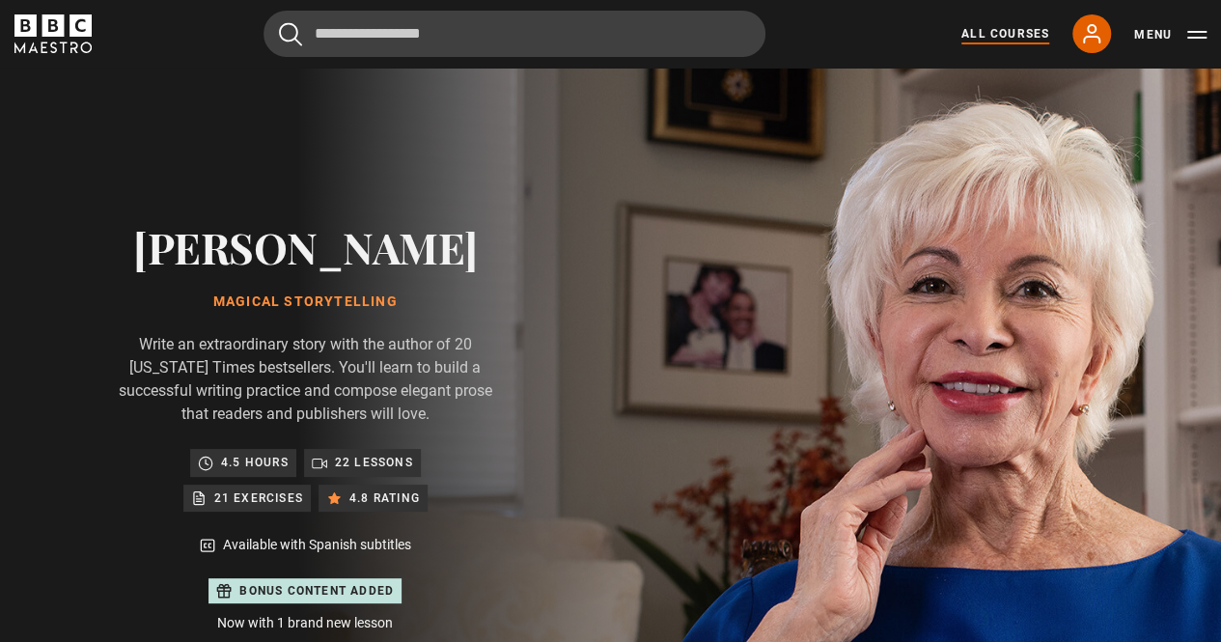
click at [975, 37] on link "All Courses" at bounding box center [1006, 33] width 88 height 17
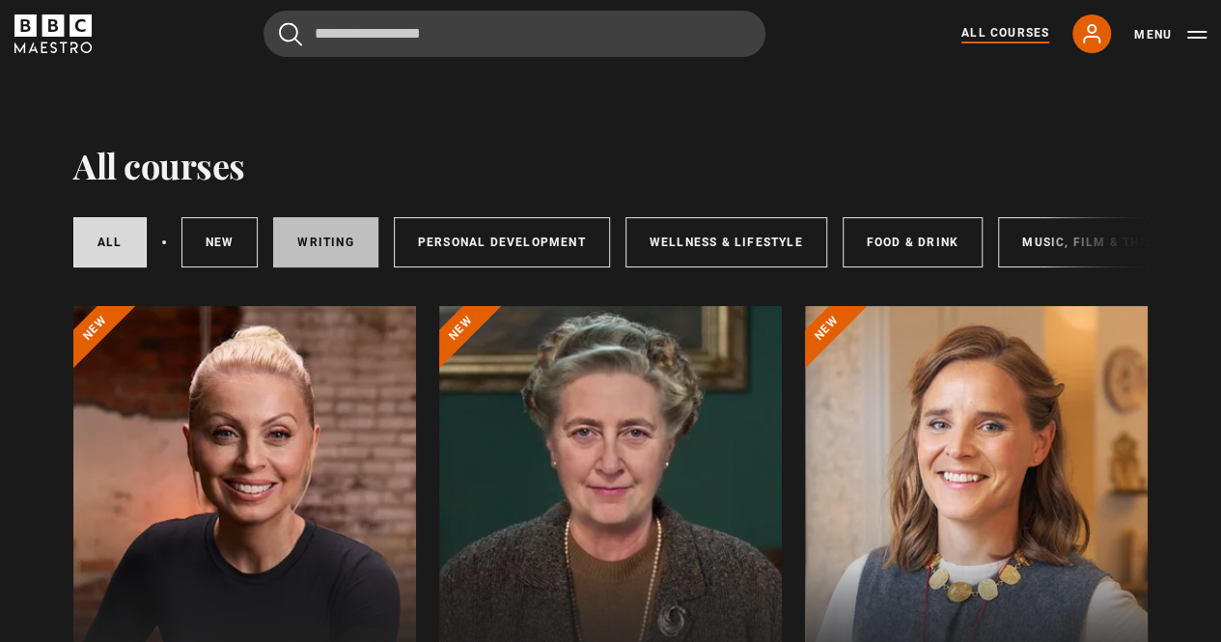
click at [328, 246] on link "Writing" at bounding box center [325, 242] width 104 height 50
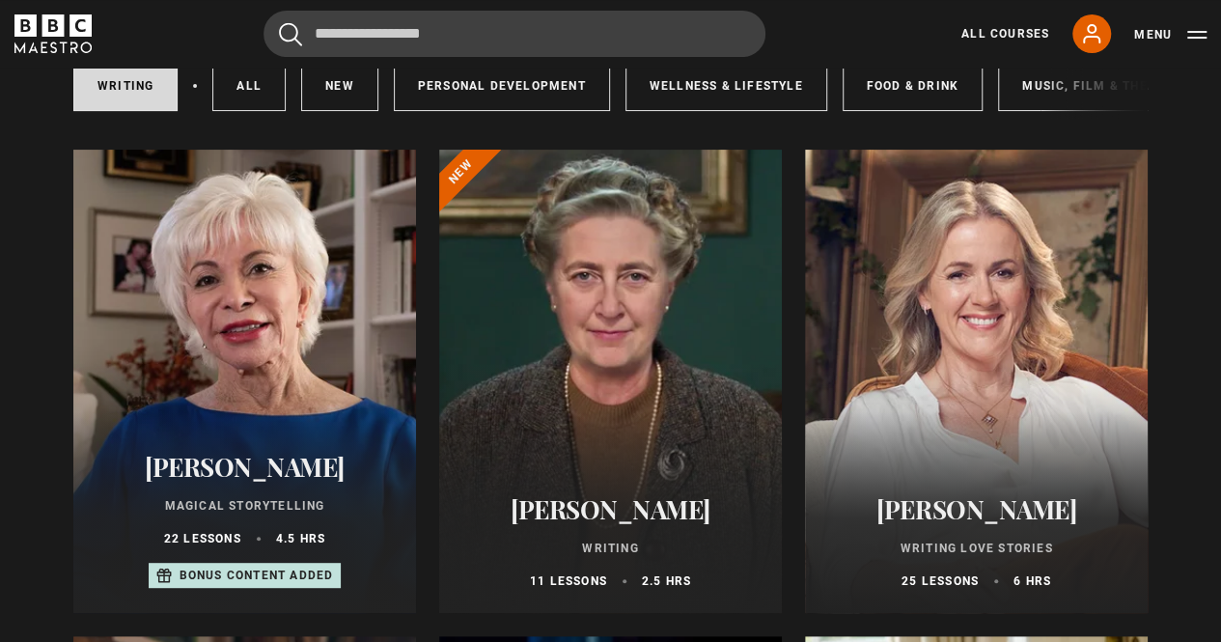
scroll to position [156, 0]
click at [994, 383] on div at bounding box center [976, 381] width 343 height 463
